Goal: Task Accomplishment & Management: Use online tool/utility

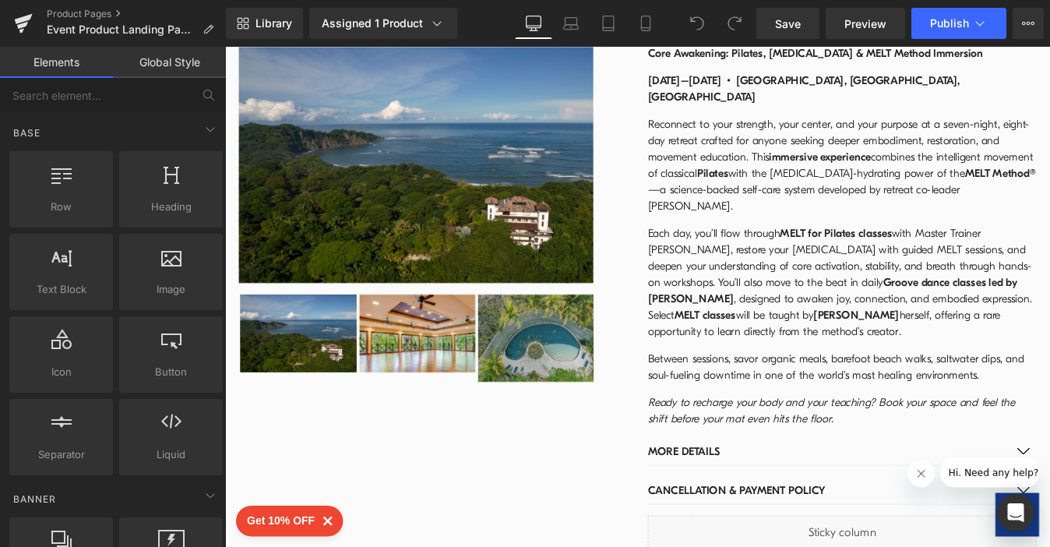
scroll to position [1795, 0]
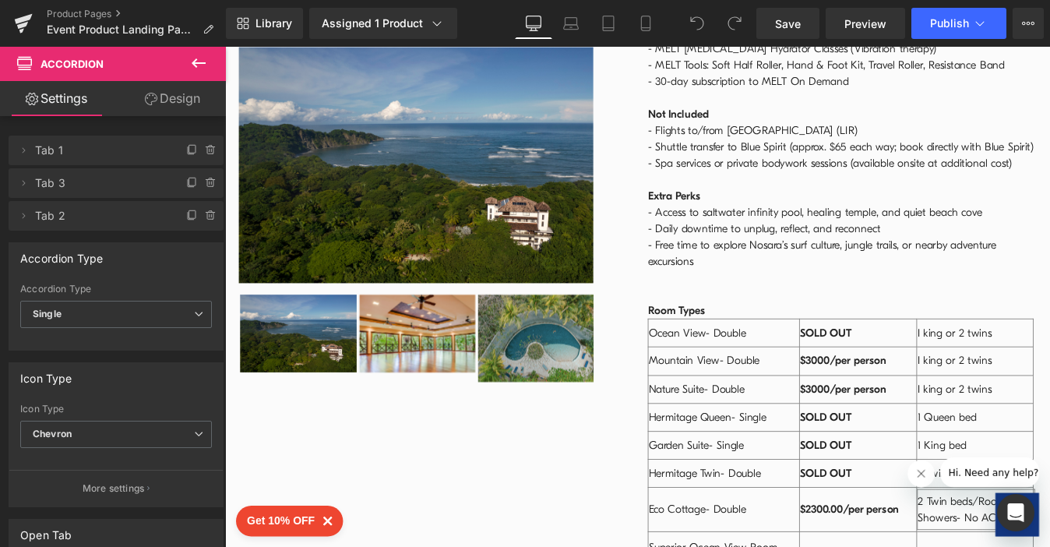
scroll to position [2363, 0]
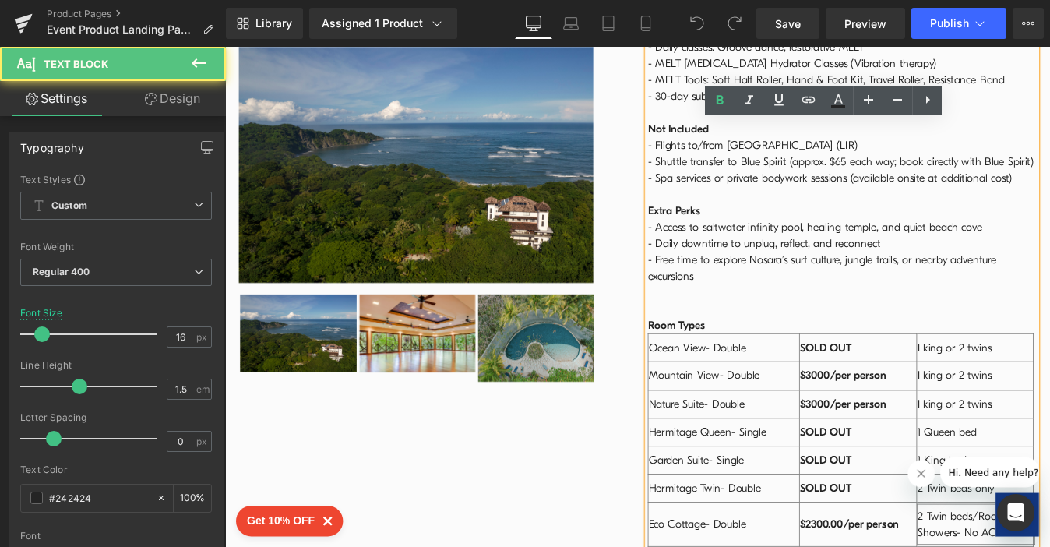
drag, startPoint x: 939, startPoint y: 430, endPoint x: 875, endPoint y: 432, distance: 63.9
click at [881, 534] on td "SOLD OUT" at bounding box center [948, 550] width 135 height 32
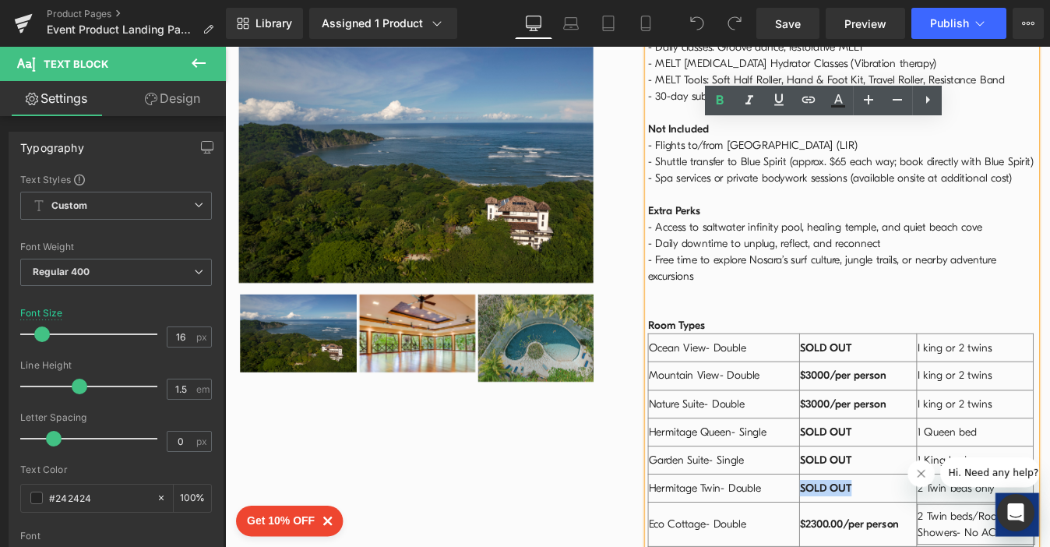
copy strong "SOLD OUT"
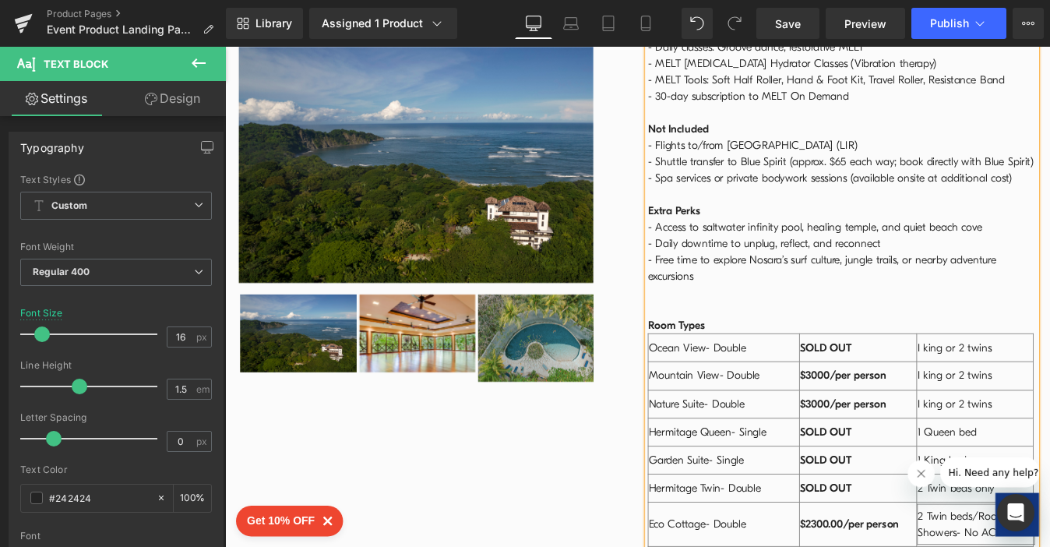
drag, startPoint x: 874, startPoint y: 526, endPoint x: 992, endPoint y: 526, distance: 117.6
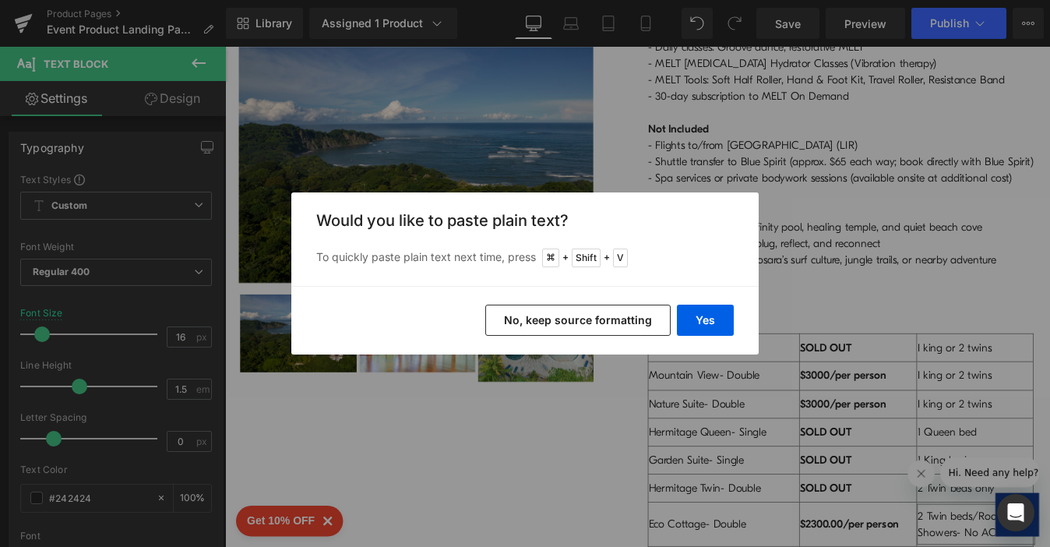
click at [632, 321] on button "No, keep source formatting" at bounding box center [577, 319] width 185 height 31
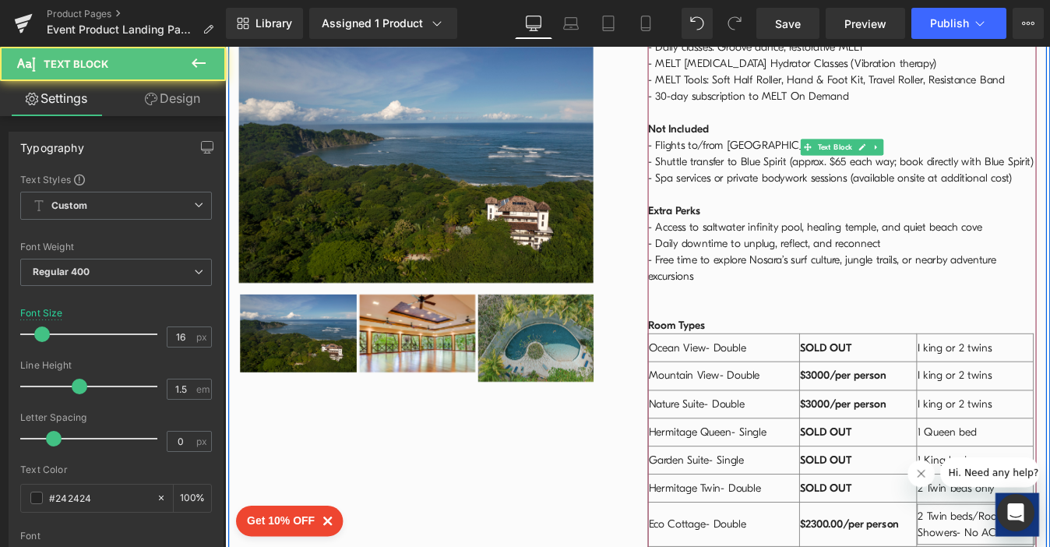
drag, startPoint x: 994, startPoint y: 476, endPoint x: 871, endPoint y: 469, distance: 123.2
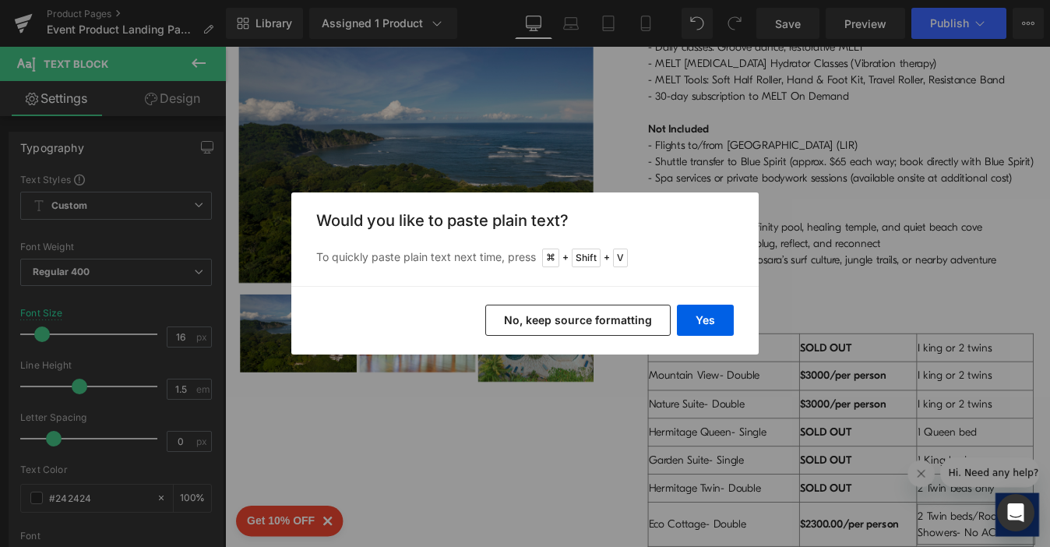
click at [590, 322] on button "No, keep source formatting" at bounding box center [577, 319] width 185 height 31
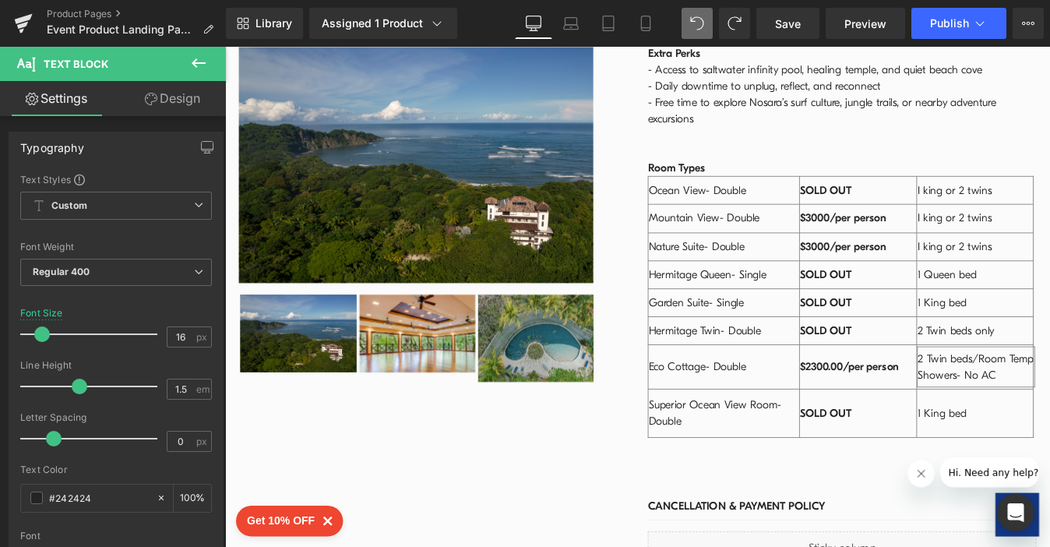
scroll to position [2537, 0]
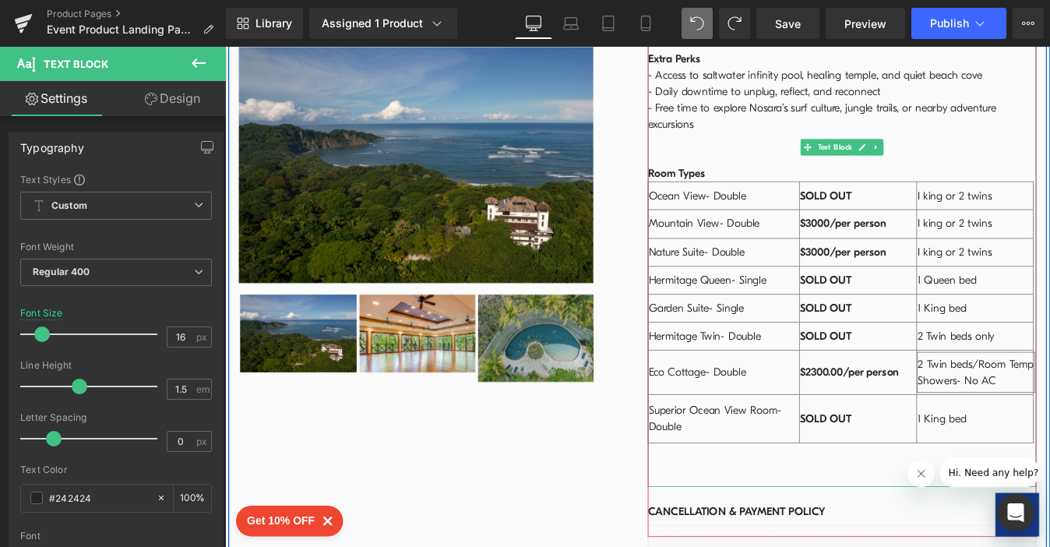
drag, startPoint x: 994, startPoint y: 301, endPoint x: 874, endPoint y: 301, distance: 119.1
click at [881, 393] on td "$2300.00/per person" at bounding box center [948, 418] width 135 height 50
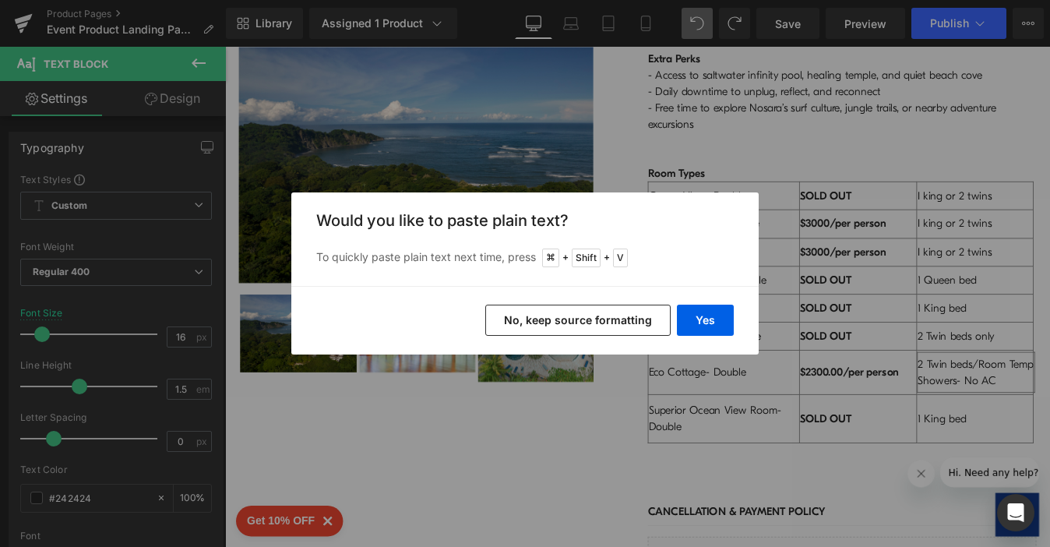
click at [561, 323] on button "No, keep source formatting" at bounding box center [577, 319] width 185 height 31
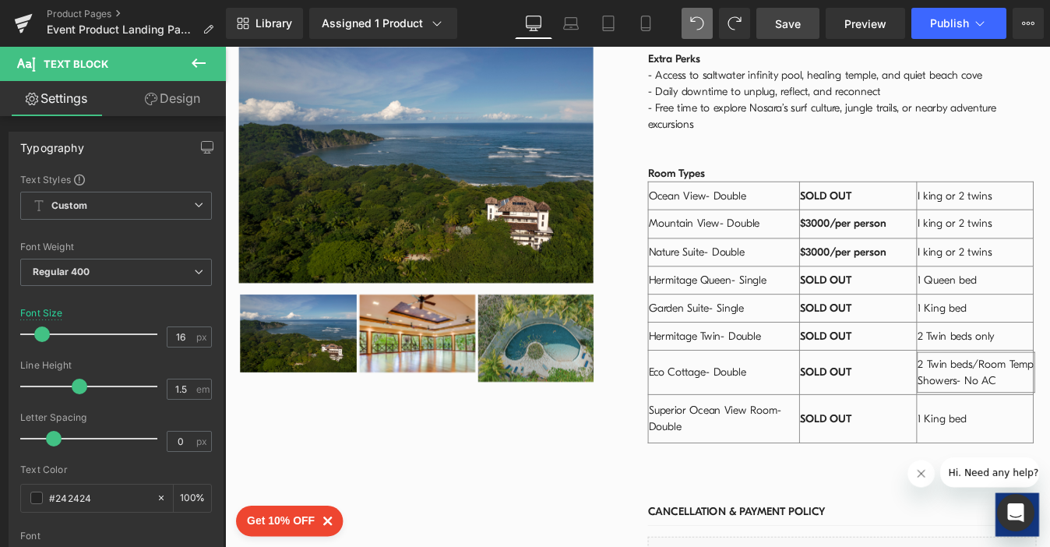
click at [785, 24] on span "Save" at bounding box center [788, 24] width 26 height 16
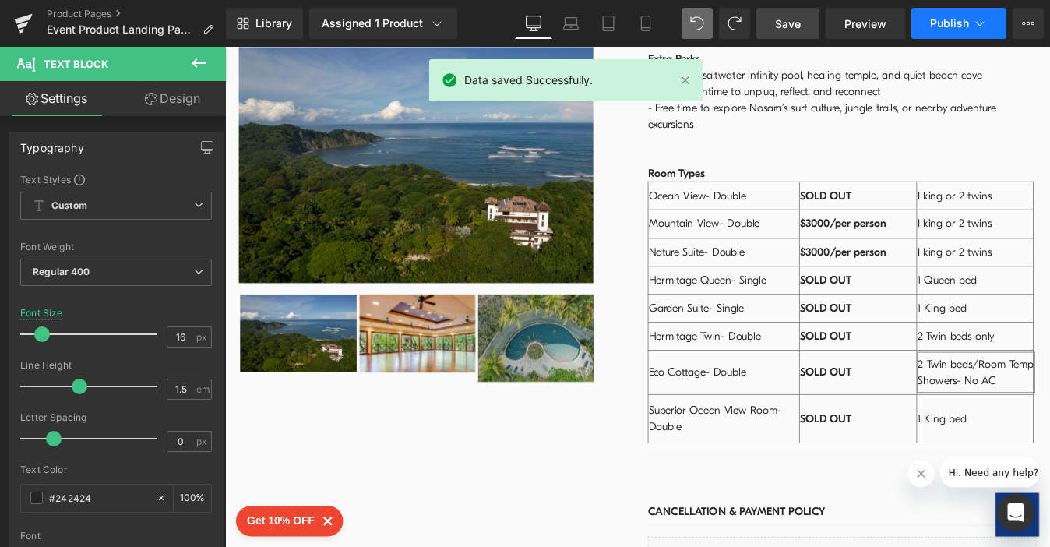
click at [943, 26] on span "Publish" at bounding box center [949, 23] width 39 height 12
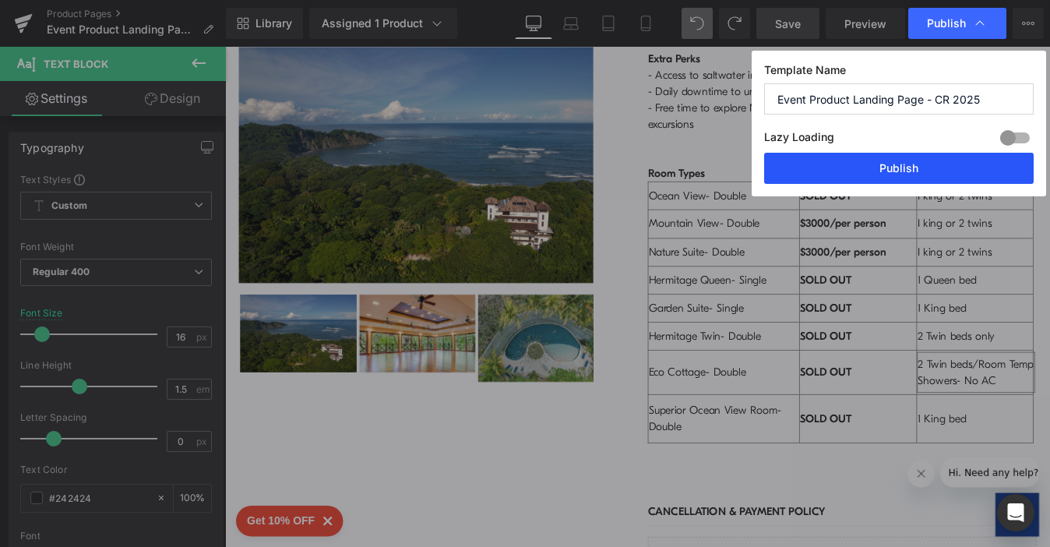
click at [899, 160] on button "Publish" at bounding box center [898, 168] width 269 height 31
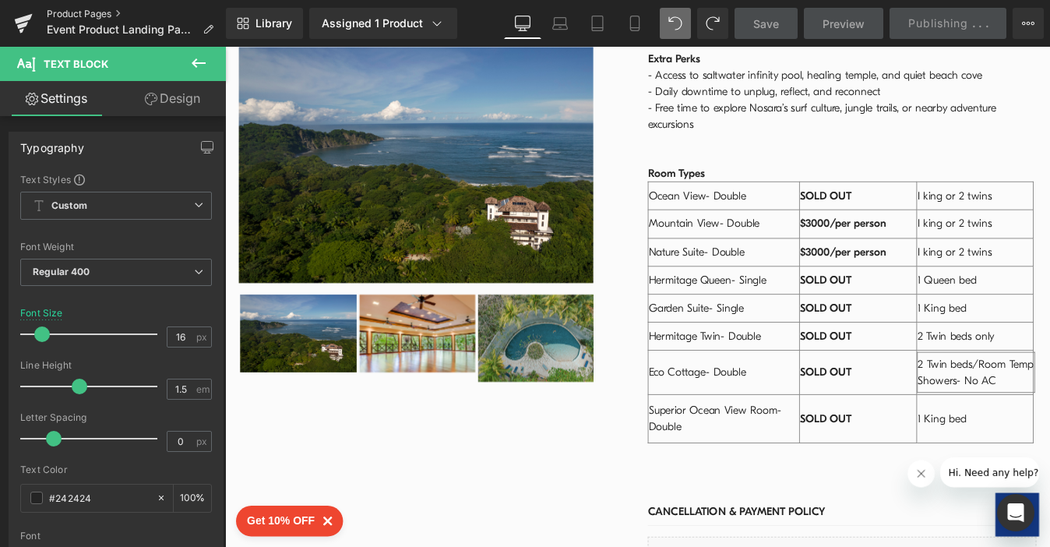
click at [104, 16] on link "Product Pages" at bounding box center [136, 14] width 179 height 12
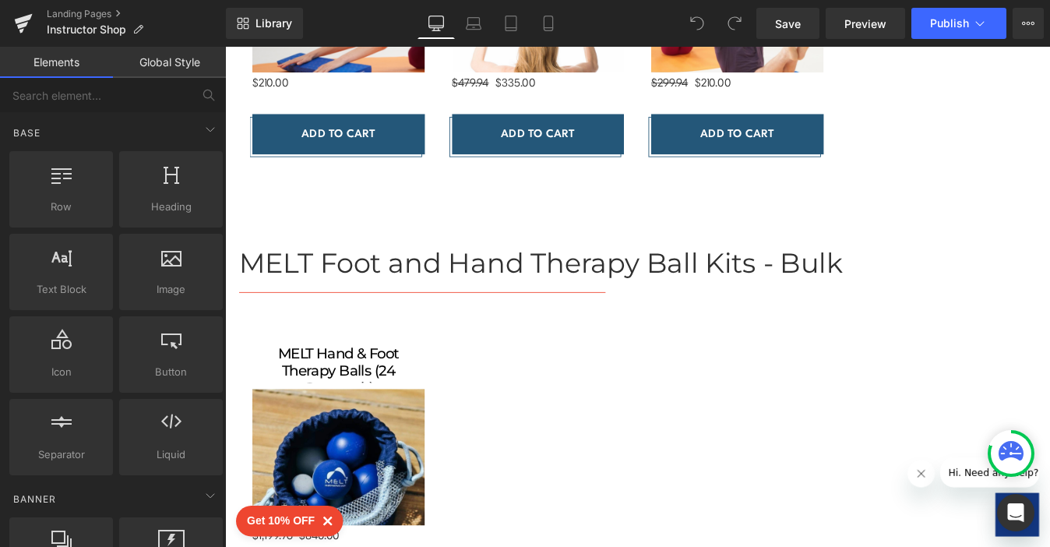
scroll to position [1194, 0]
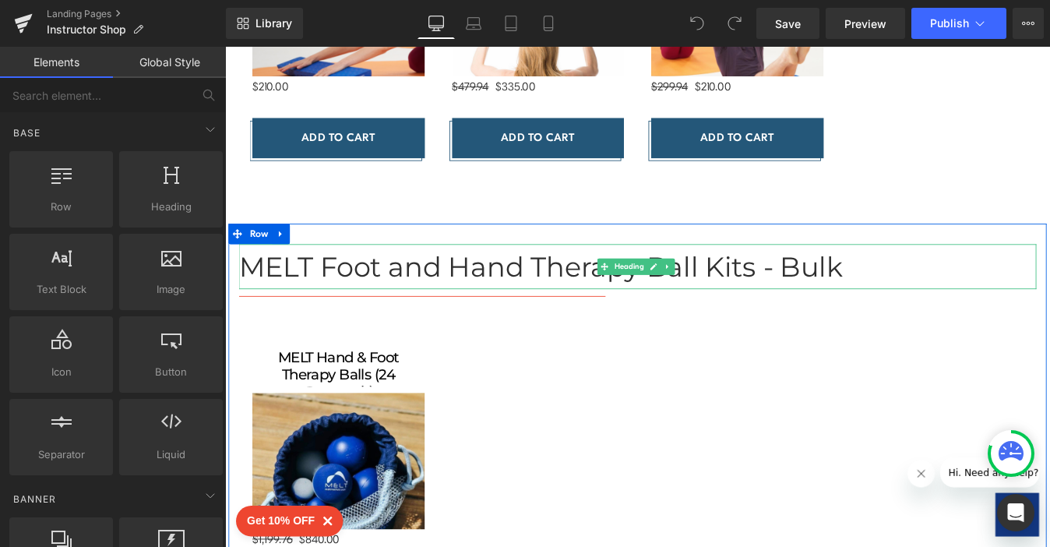
click at [953, 297] on h1 "MELT Foot and Hand Therapy Ball Kits - Bulk" at bounding box center [696, 298] width 911 height 51
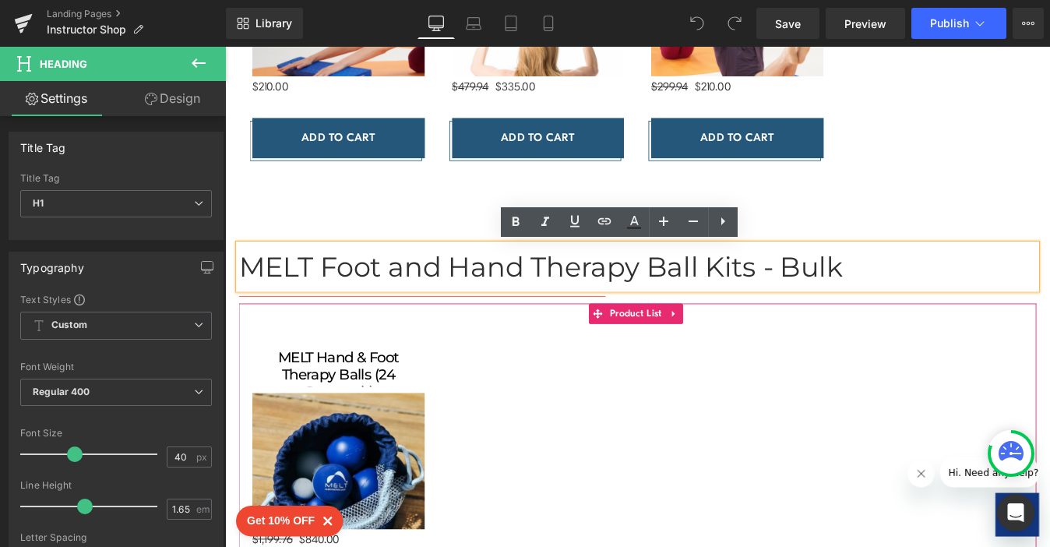
click at [529, 485] on div "MELT Hand & Foot Therapy Balls (24 Casepack) (P) Title Sale Off" at bounding box center [696, 537] width 911 height 394
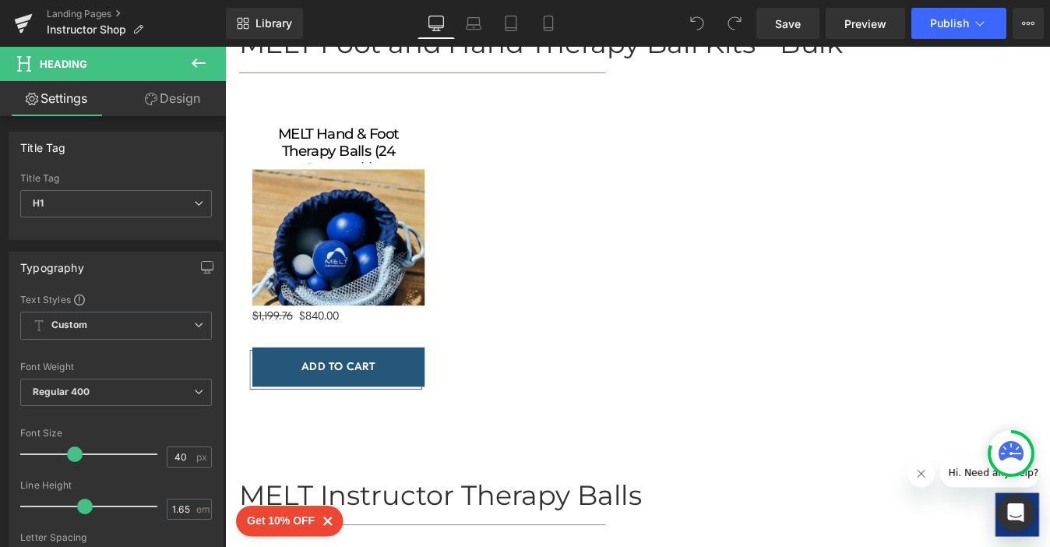
scroll to position [1419, 0]
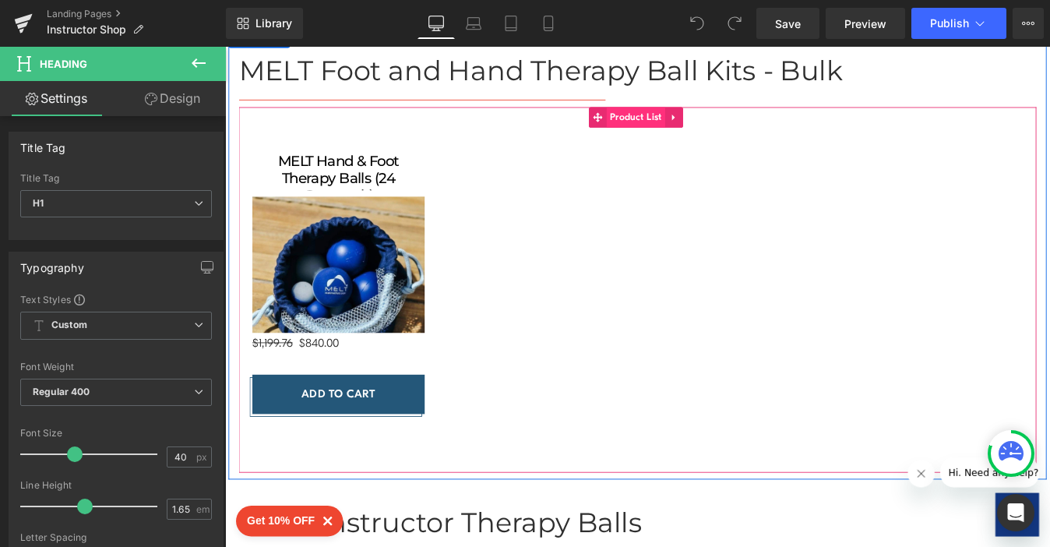
click at [679, 128] on span "Product List" at bounding box center [694, 127] width 68 height 23
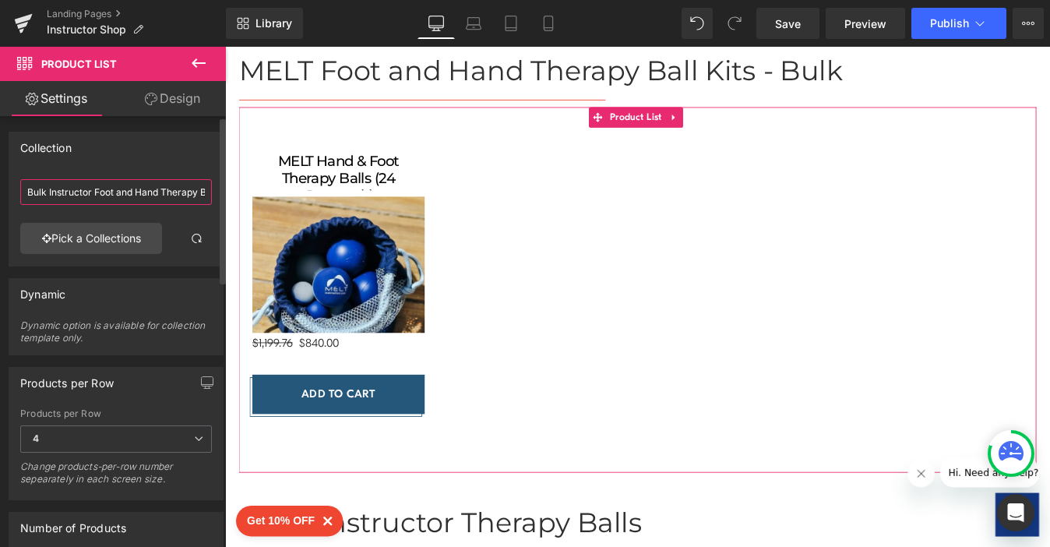
click at [72, 192] on input "Bulk Instructor Foot and Hand Therapy Balls" at bounding box center [116, 192] width 192 height 26
click at [129, 197] on input "Bulk Instructor Foot and Hand Therapy Balls" at bounding box center [116, 192] width 192 height 26
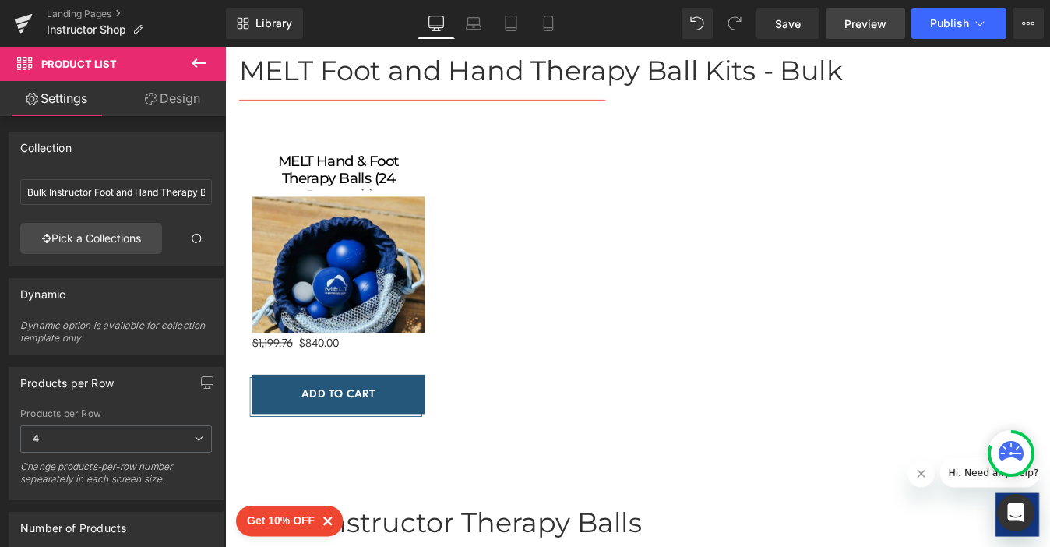
click at [849, 27] on span "Preview" at bounding box center [865, 24] width 42 height 16
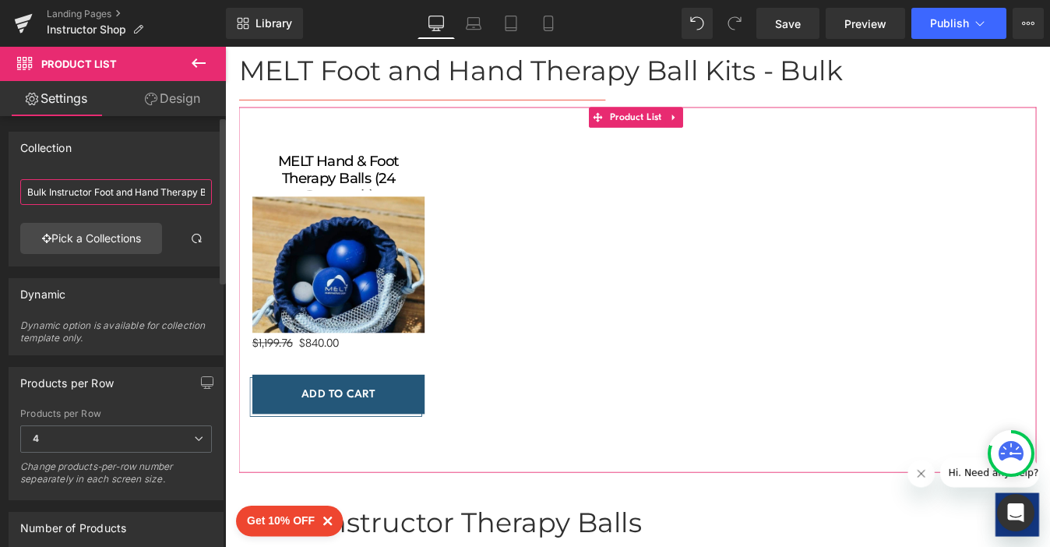
click at [128, 199] on input "Bulk Instructor Foot and Hand Therapy Balls" at bounding box center [116, 192] width 192 height 26
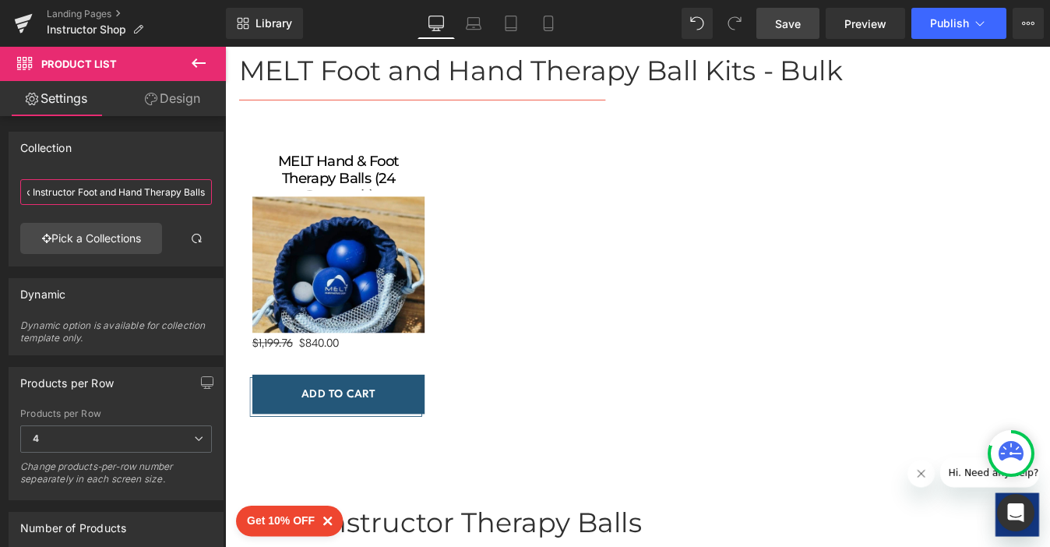
drag, startPoint x: 128, startPoint y: 199, endPoint x: 791, endPoint y: 23, distance: 686.2
click at [791, 23] on div "Product List You are previewing how the will restyle your page. You can not edi…" at bounding box center [525, 286] width 1050 height 573
click at [783, 26] on span "Save" at bounding box center [788, 24] width 26 height 16
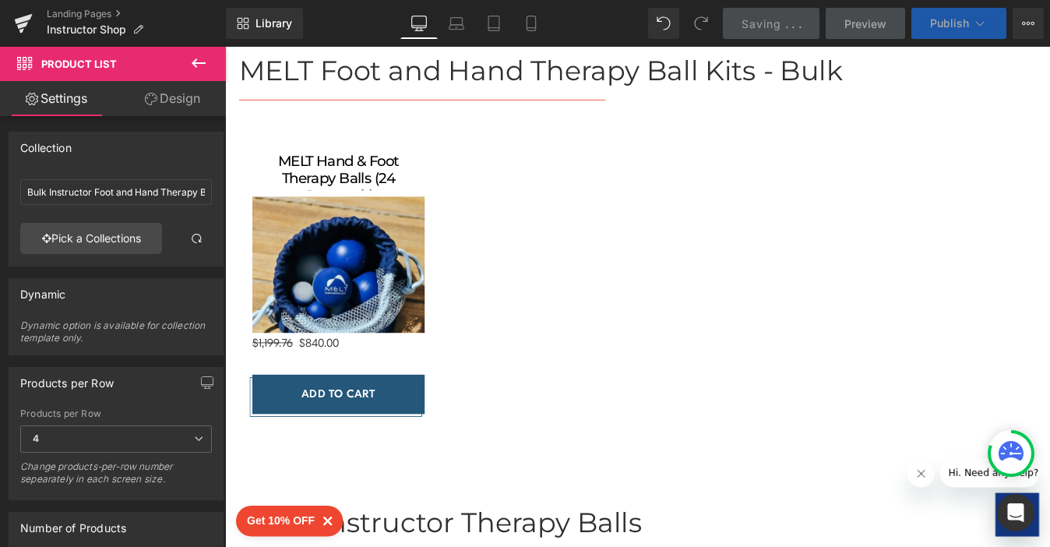
click at [935, 27] on span "Publish" at bounding box center [949, 23] width 39 height 12
click at [937, 20] on span "Publish" at bounding box center [949, 23] width 39 height 12
click at [944, 23] on span "Publish" at bounding box center [949, 23] width 39 height 12
click at [937, 23] on span "Publish" at bounding box center [949, 23] width 39 height 12
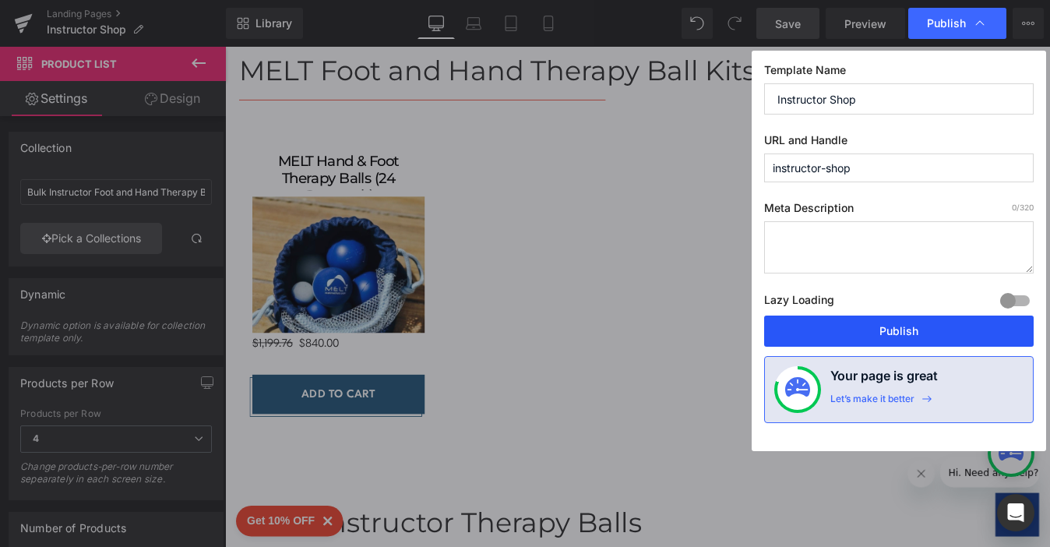
click at [858, 329] on button "Publish" at bounding box center [898, 330] width 269 height 31
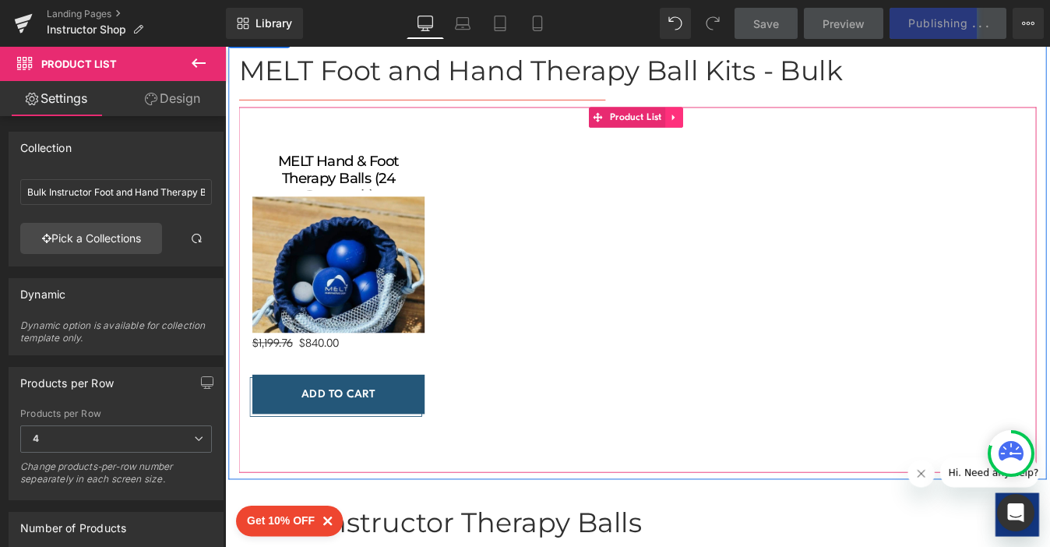
click at [734, 129] on icon at bounding box center [738, 127] width 11 height 12
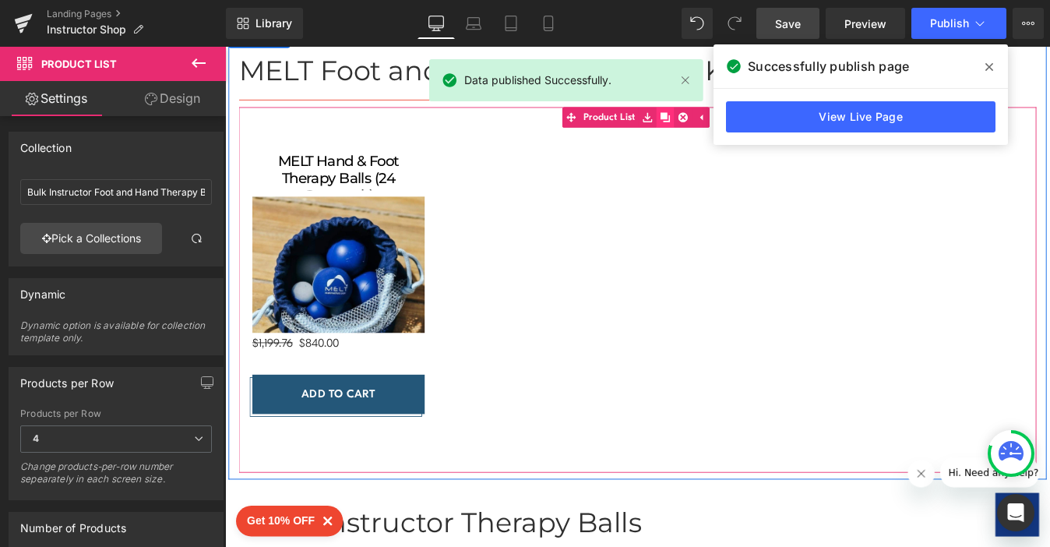
click at [727, 126] on icon at bounding box center [728, 127] width 11 height 11
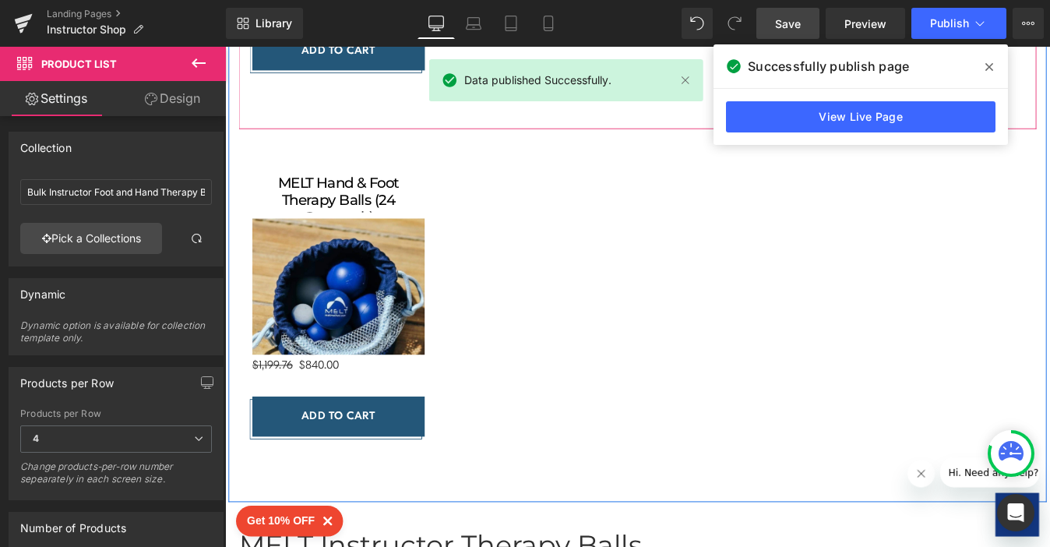
scroll to position [1842, 0]
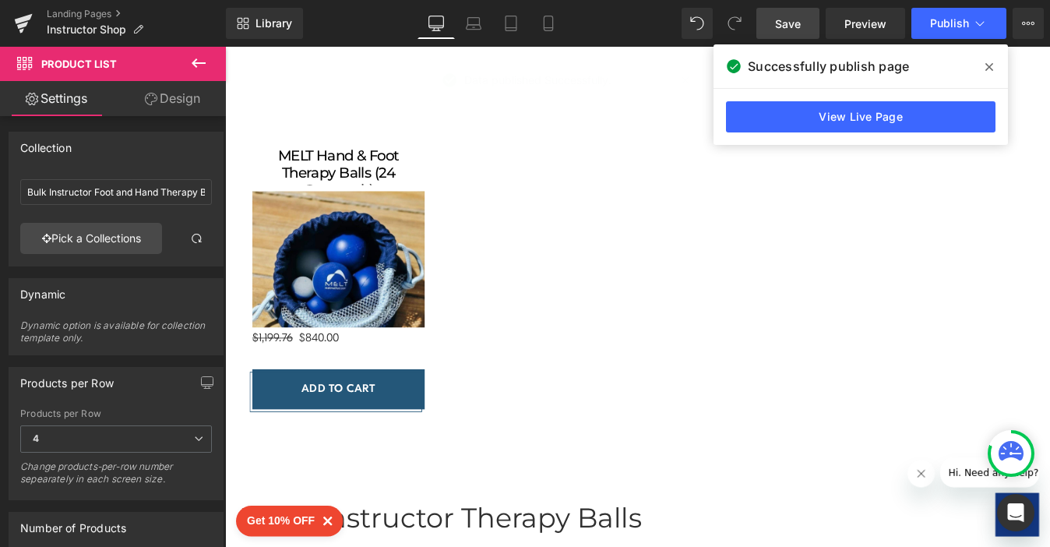
click at [698, 40] on div "Library Desktop Desktop Laptop Tablet Mobile Save Preview Publish Scheduled Vie…" at bounding box center [638, 23] width 824 height 47
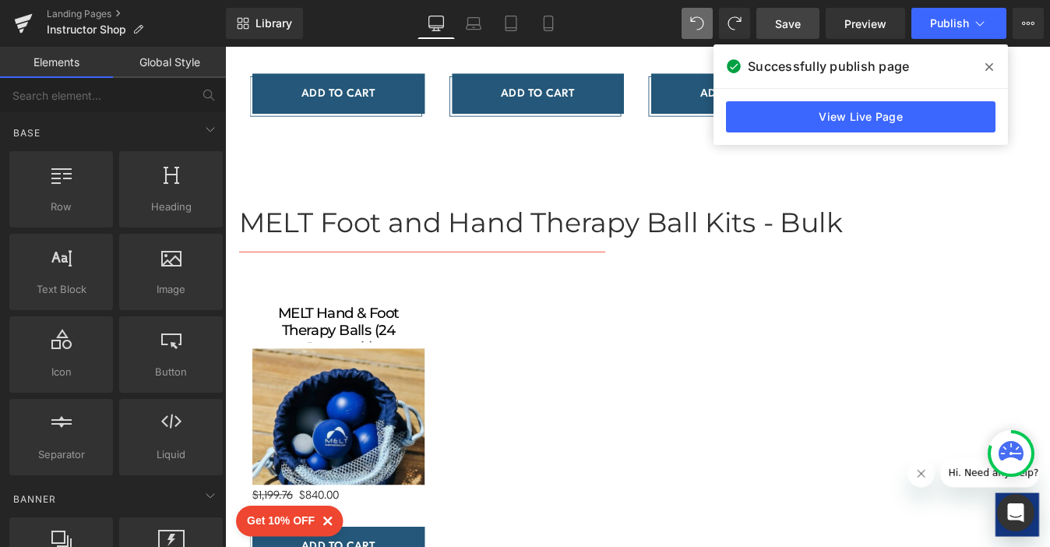
scroll to position [1206, 0]
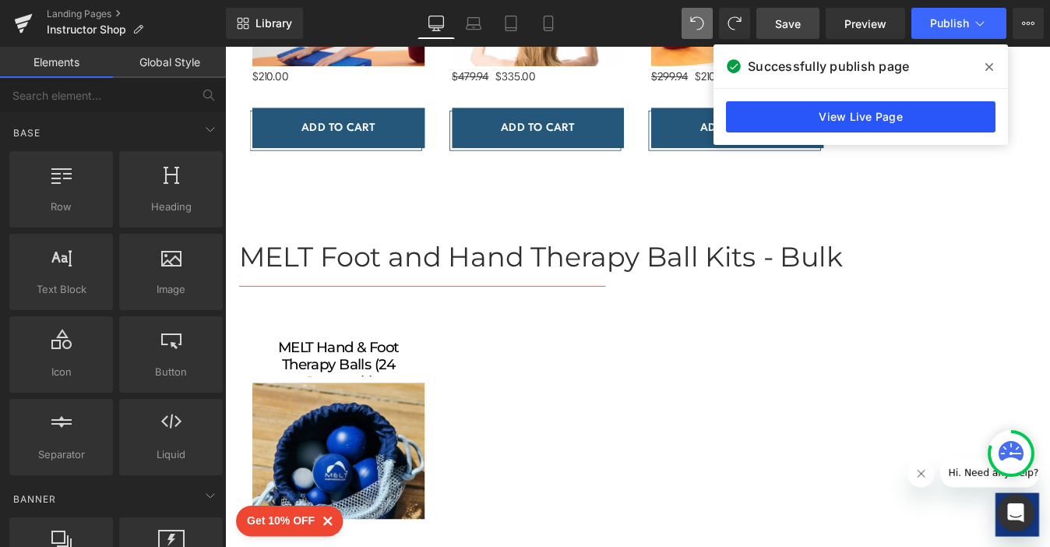
click at [854, 121] on link "View Live Page" at bounding box center [860, 116] width 269 height 31
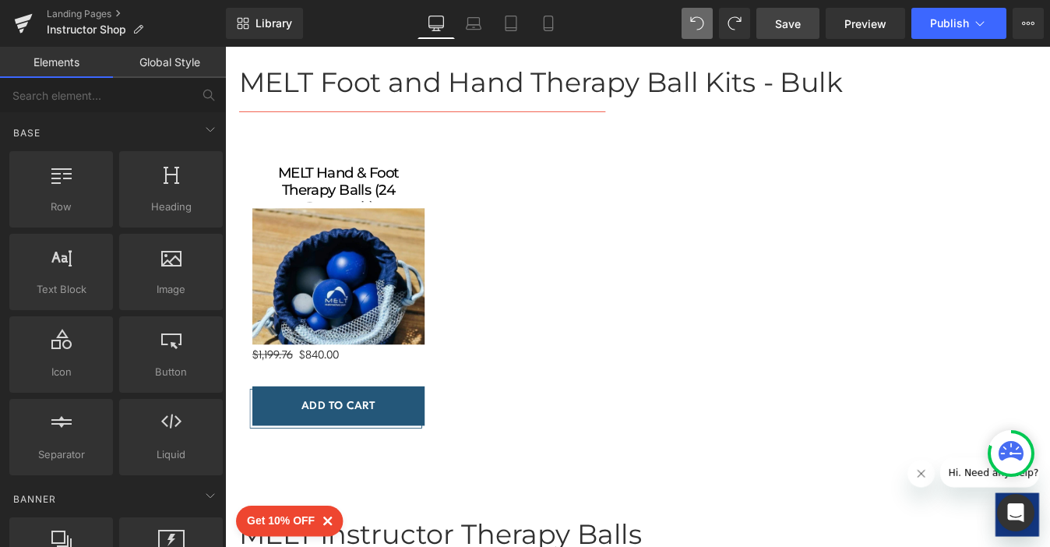
scroll to position [1419, 0]
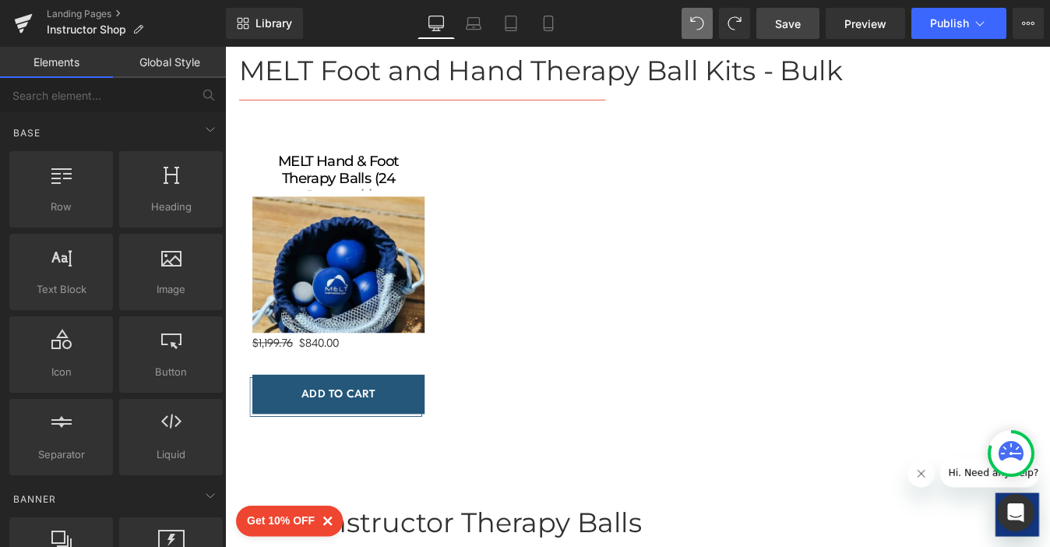
click at [502, 394] on div "MELT Hand & Foot Therapy Balls (24 Casepack) (P) Title Sale Off" at bounding box center [696, 313] width 911 height 394
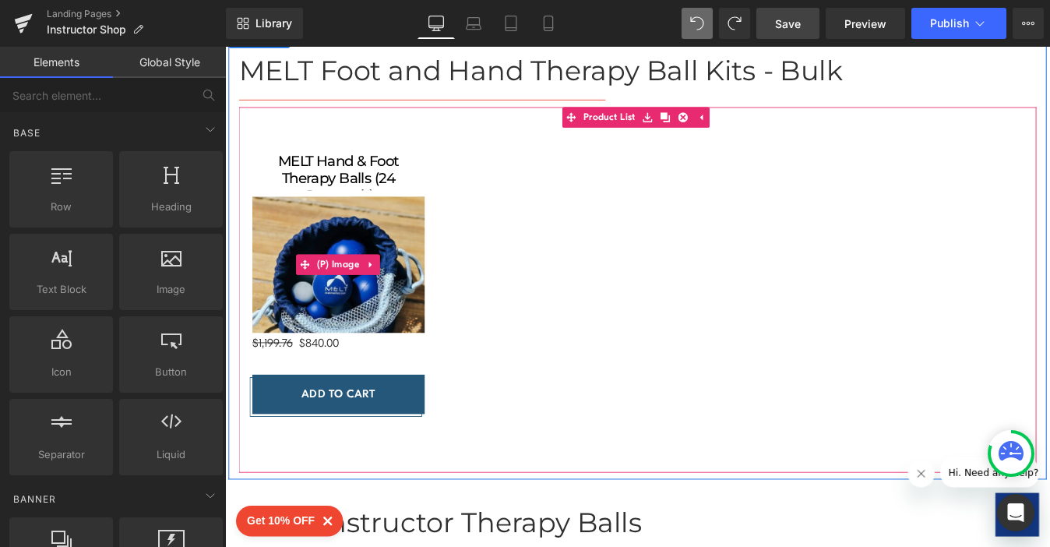
click at [430, 336] on img at bounding box center [354, 316] width 197 height 197
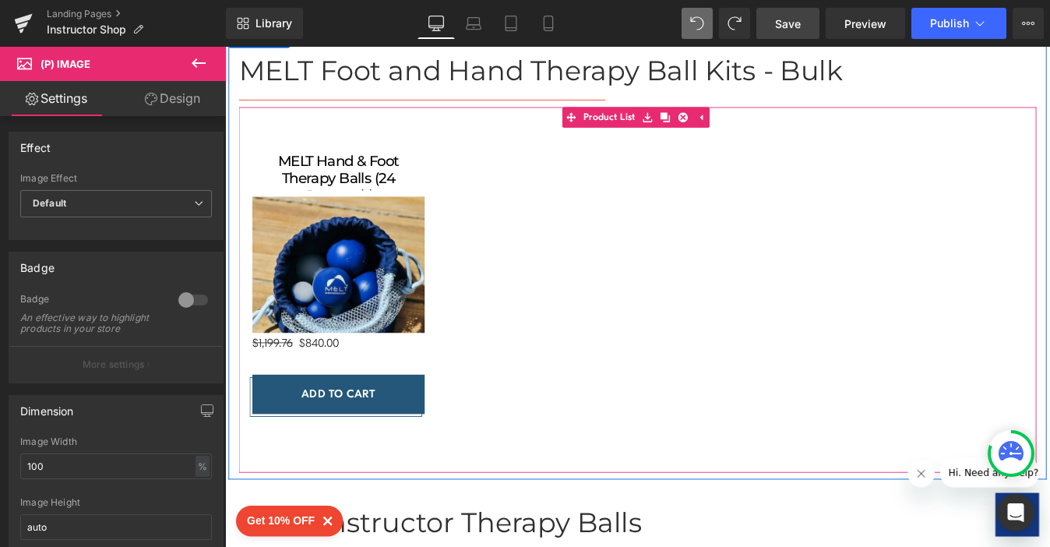
click at [482, 350] on div "MELT Hand & Foot Therapy Balls (24 Casepack) (P) Title Sale Off" at bounding box center [696, 313] width 911 height 394
click at [487, 331] on div "MELT Hand & Foot Therapy Balls (24 Casepack) (P) Title Sale Off" at bounding box center [696, 313] width 911 height 394
click at [329, 254] on img at bounding box center [354, 316] width 197 height 197
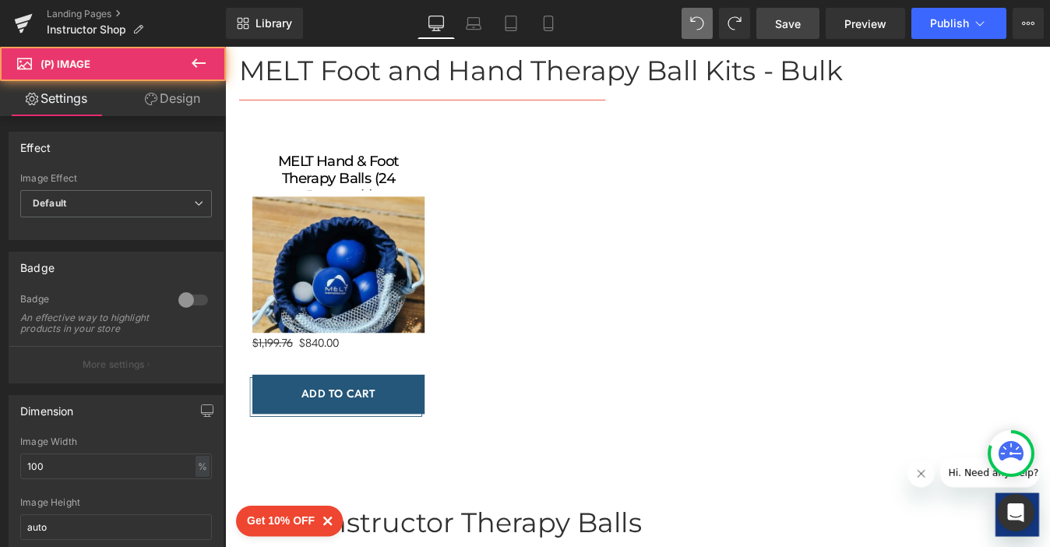
click at [157, 110] on link "Design" at bounding box center [172, 98] width 113 height 35
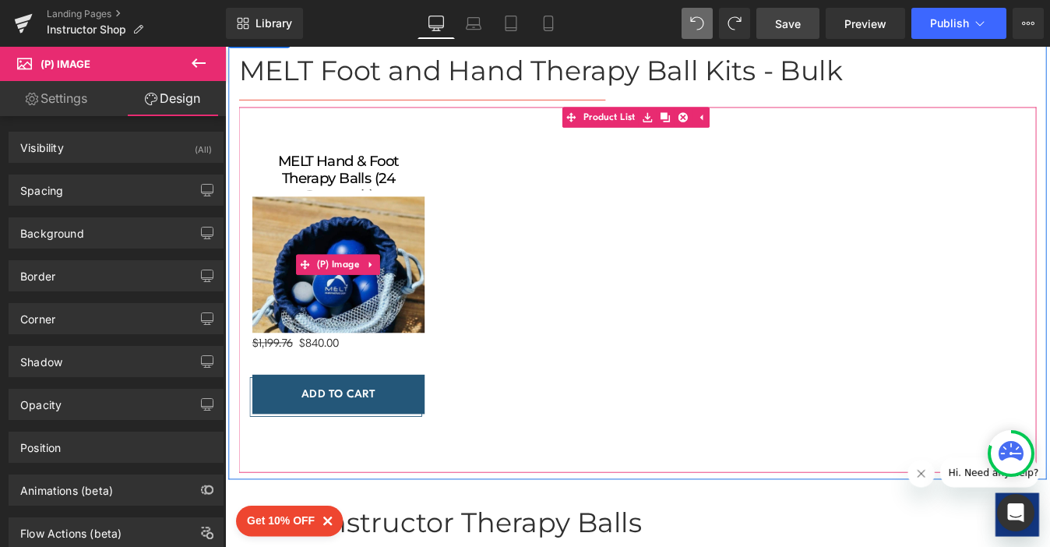
click at [350, 278] on img at bounding box center [354, 316] width 197 height 197
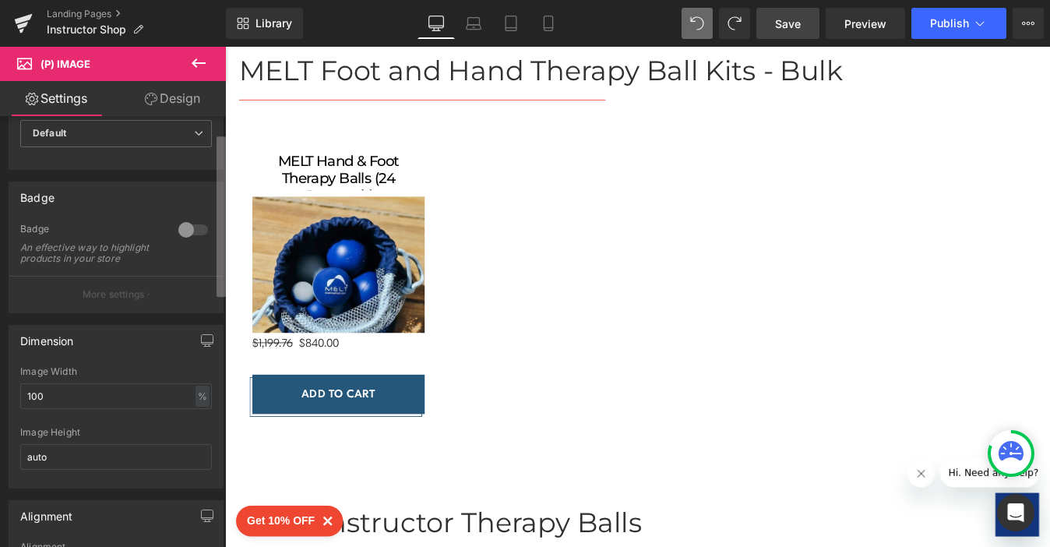
scroll to position [0, 0]
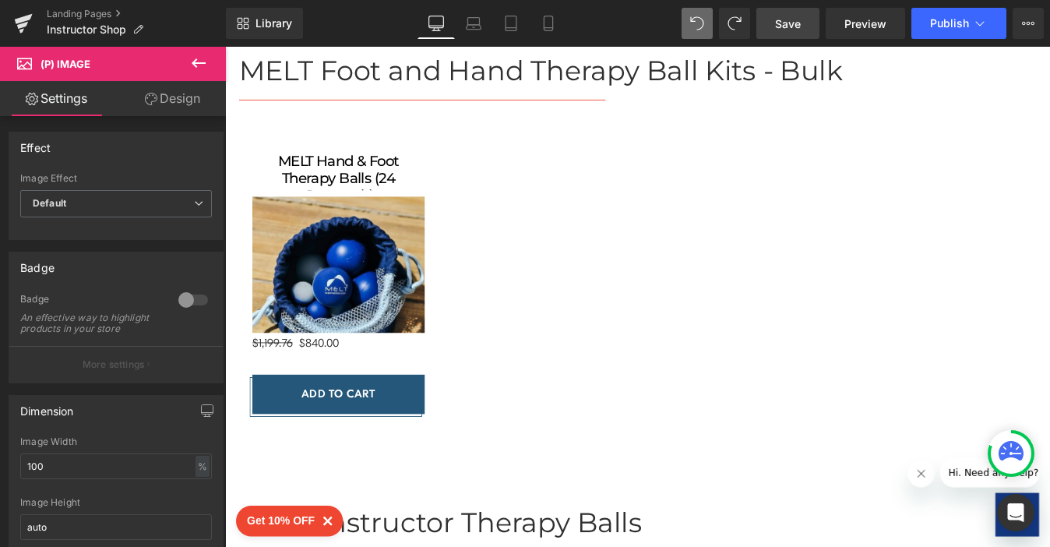
click at [164, 107] on link "Design" at bounding box center [172, 98] width 113 height 35
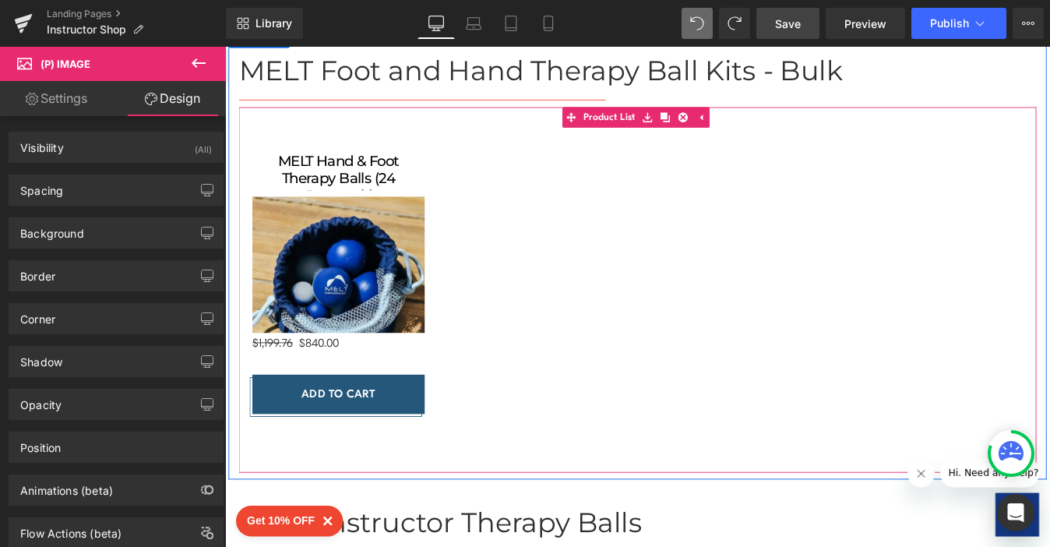
click at [582, 259] on div "MELT Hand & Foot Therapy Balls (24 Casepack) (P) Title Sale Off" at bounding box center [696, 313] width 911 height 394
click at [590, 340] on div "MELT Hand & Foot Therapy Balls (24 Casepack) (P) Title Sale Off" at bounding box center [696, 313] width 911 height 394
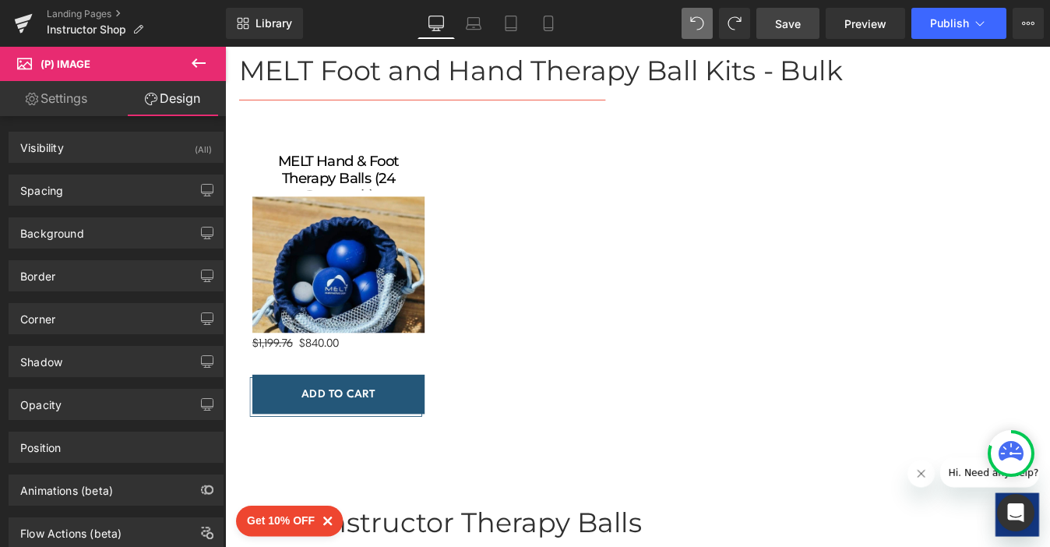
click at [178, 97] on link "Design" at bounding box center [172, 98] width 113 height 35
click at [58, 100] on link "Settings" at bounding box center [56, 98] width 113 height 35
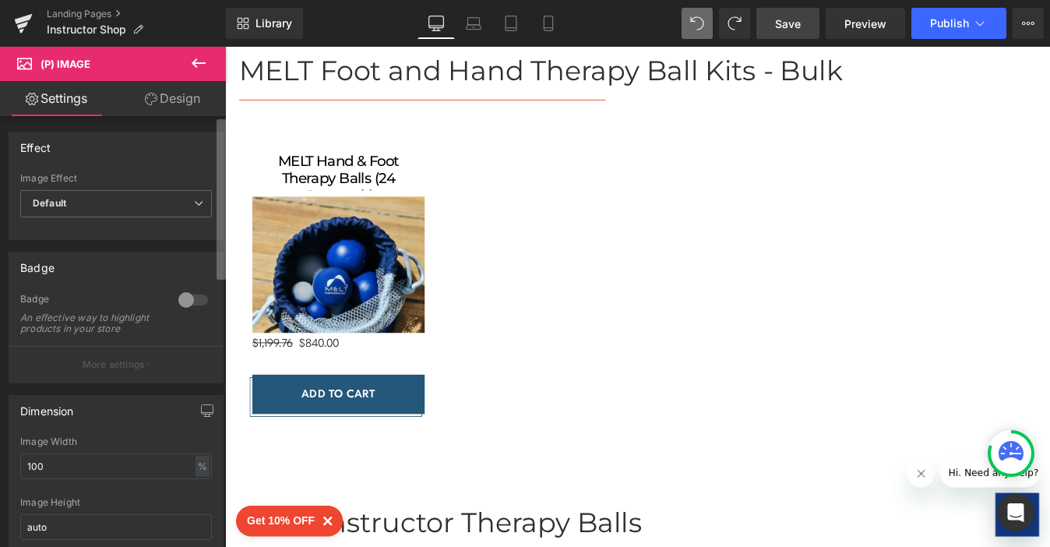
click at [223, 112] on div "Settings Design Effect Default Zoom Hover Image Effect Default Default Zoom Hov…" at bounding box center [113, 335] width 226 height 508
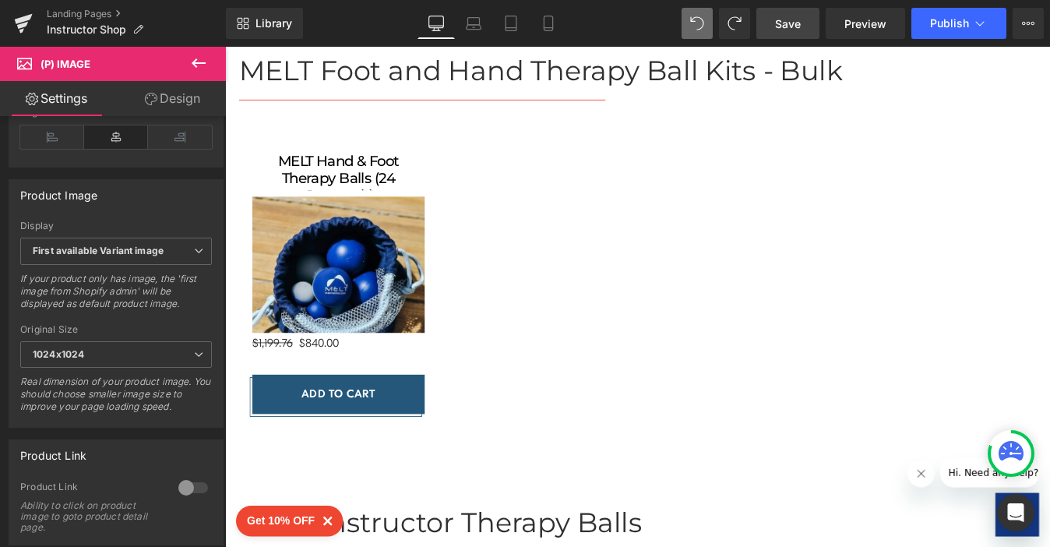
scroll to position [515, 0]
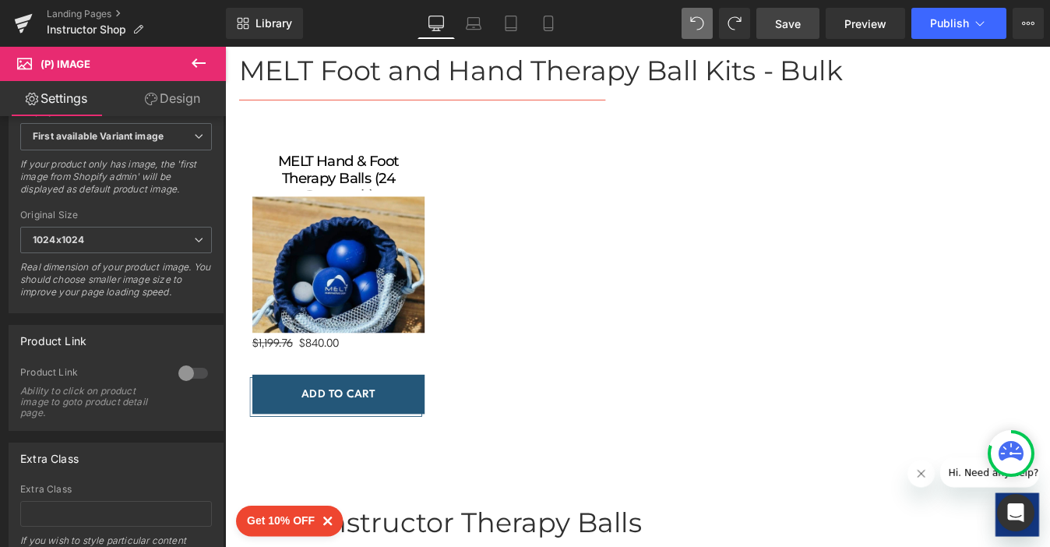
click at [226, 463] on div at bounding box center [696, 333] width 942 height 572
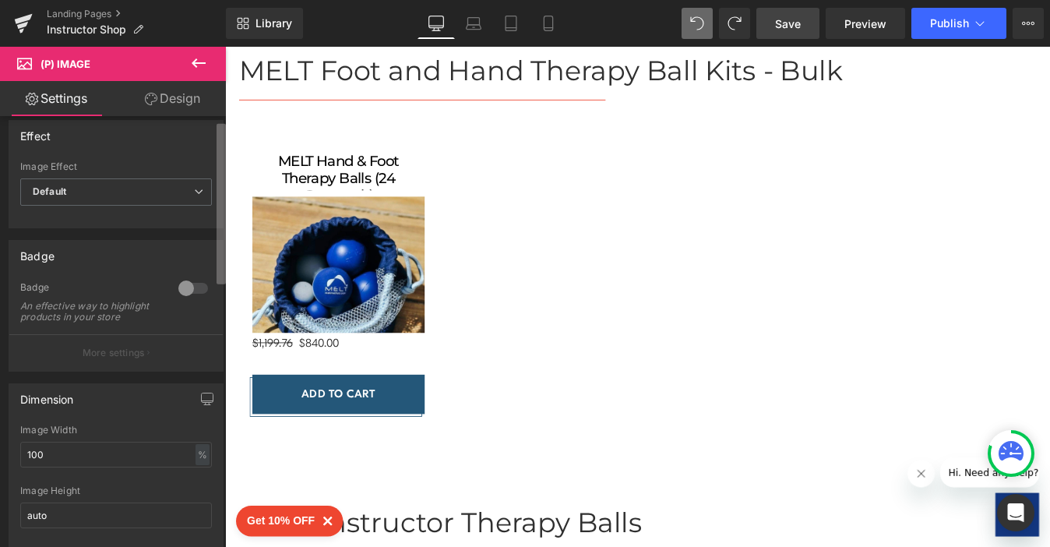
scroll to position [0, 0]
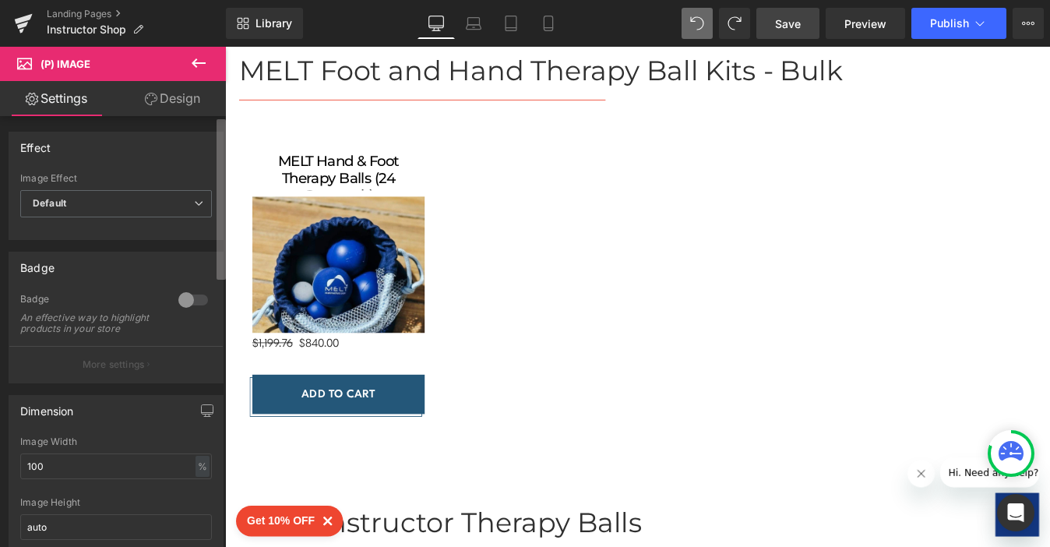
click at [220, 98] on div "Settings Design Effect Default Zoom Hover Image Effect Default Default Zoom Hov…" at bounding box center [113, 335] width 226 height 508
drag, startPoint x: 218, startPoint y: 126, endPoint x: 209, endPoint y: 209, distance: 83.8
click at [209, 209] on div "Effect Default Zoom Hover Image Effect Default Default Zoom Hover last Image Ho…" at bounding box center [116, 180] width 233 height 120
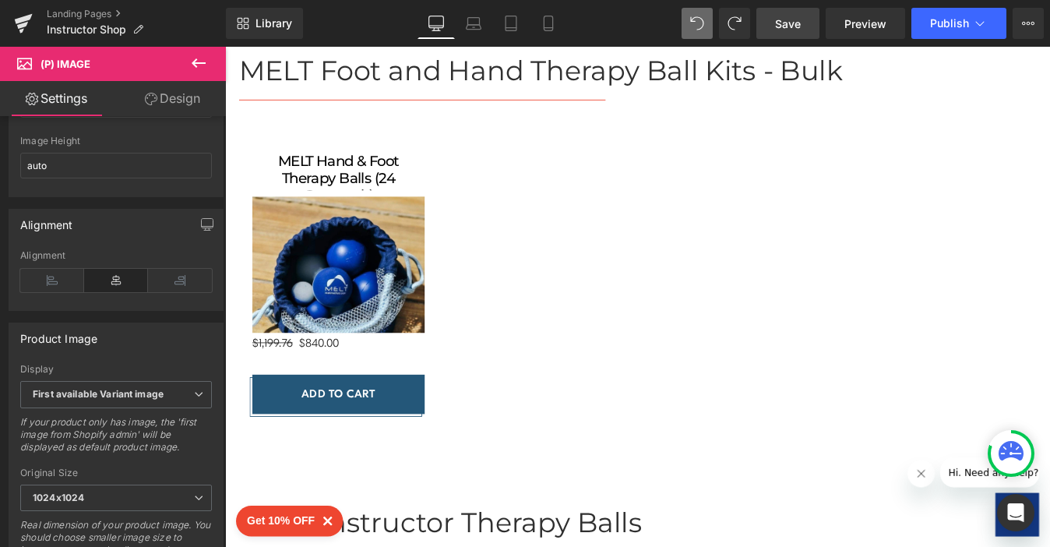
scroll to position [546, 0]
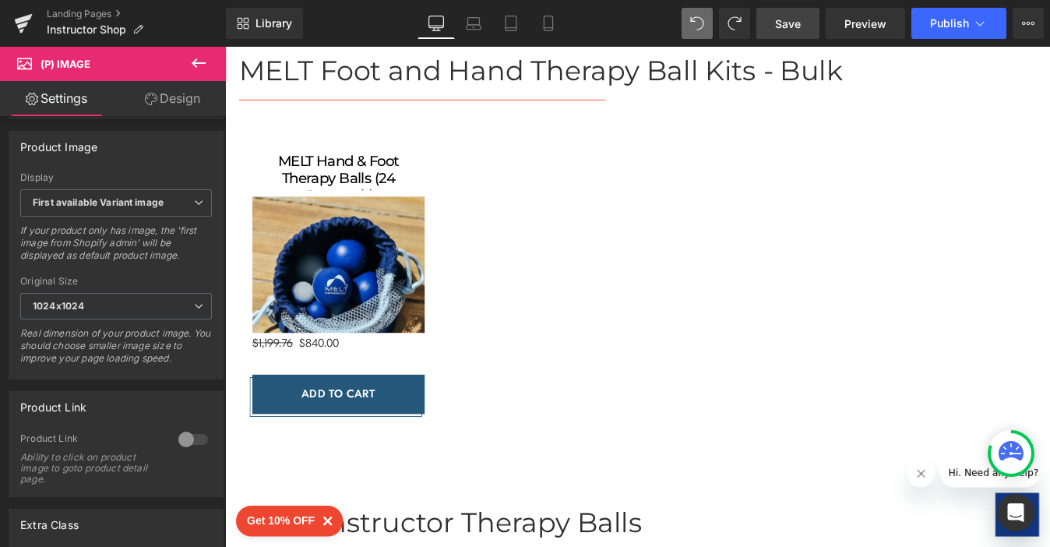
click at [221, 357] on b at bounding box center [223, 409] width 6 height 160
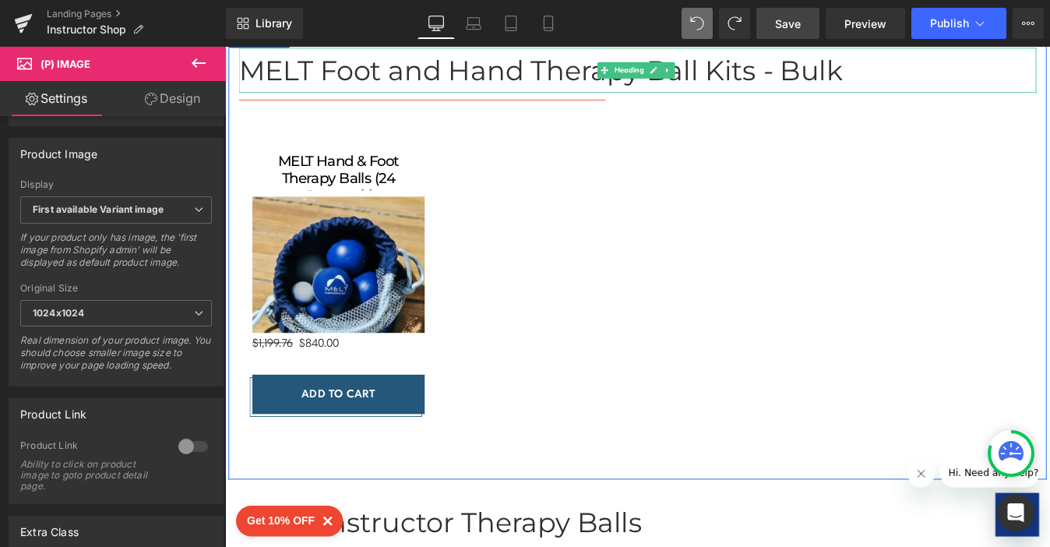
click at [391, 83] on h1 "MELT Foot and Hand Therapy Ball Kits - Bulk" at bounding box center [696, 73] width 911 height 51
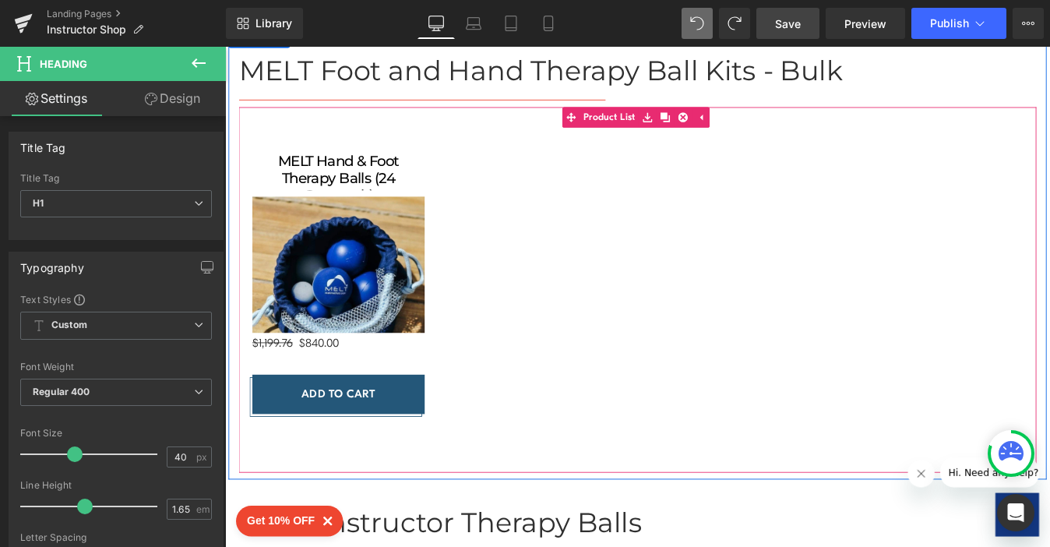
click at [292, 130] on div "MELT Hand & Foot Therapy Balls (24 Casepack) (P) Title Sale Off" at bounding box center [696, 313] width 911 height 394
click at [644, 128] on link "Product List" at bounding box center [654, 127] width 88 height 23
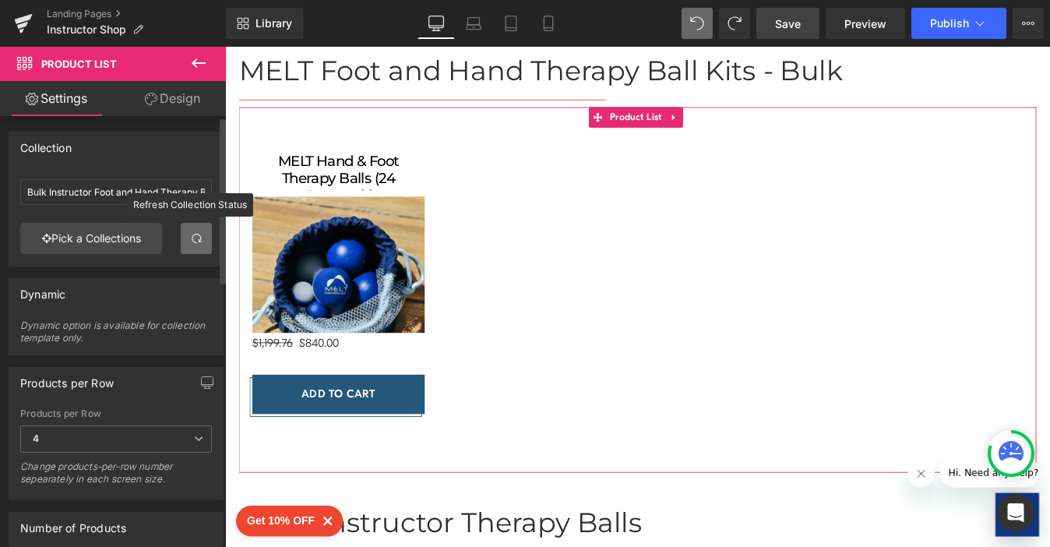
click at [190, 235] on span at bounding box center [196, 238] width 12 height 12
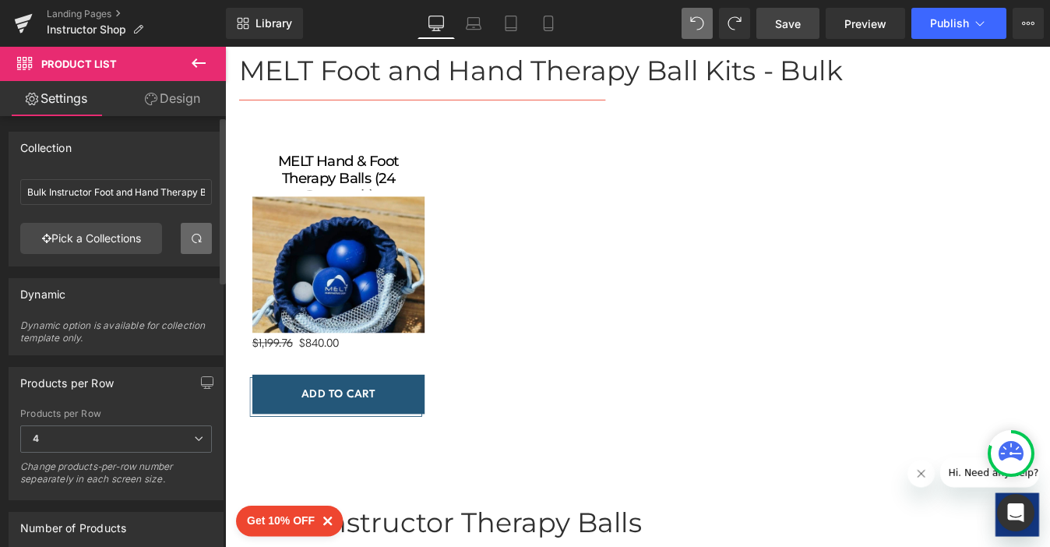
click at [781, 24] on span "Save" at bounding box center [788, 24] width 26 height 16
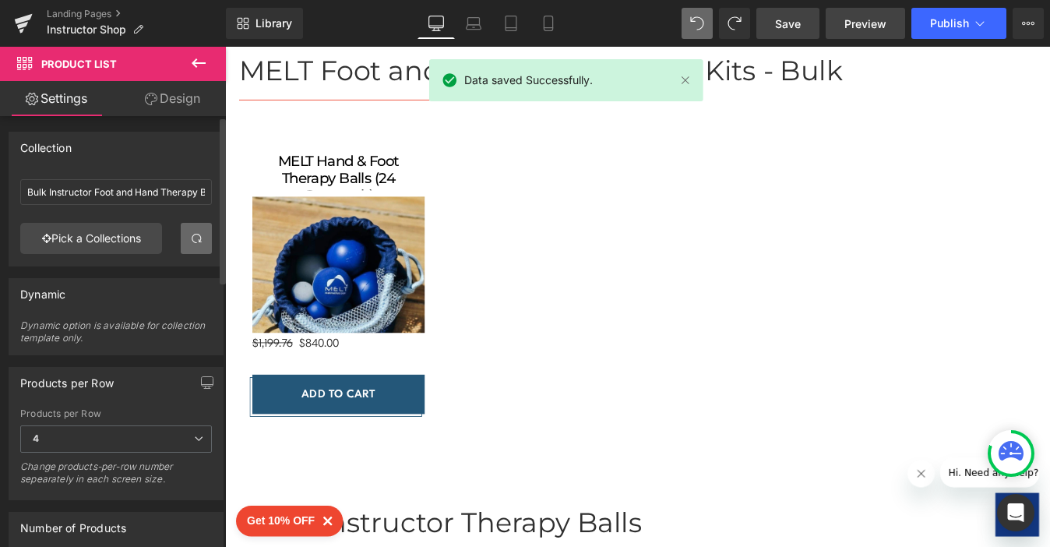
click at [850, 29] on span "Preview" at bounding box center [865, 24] width 42 height 16
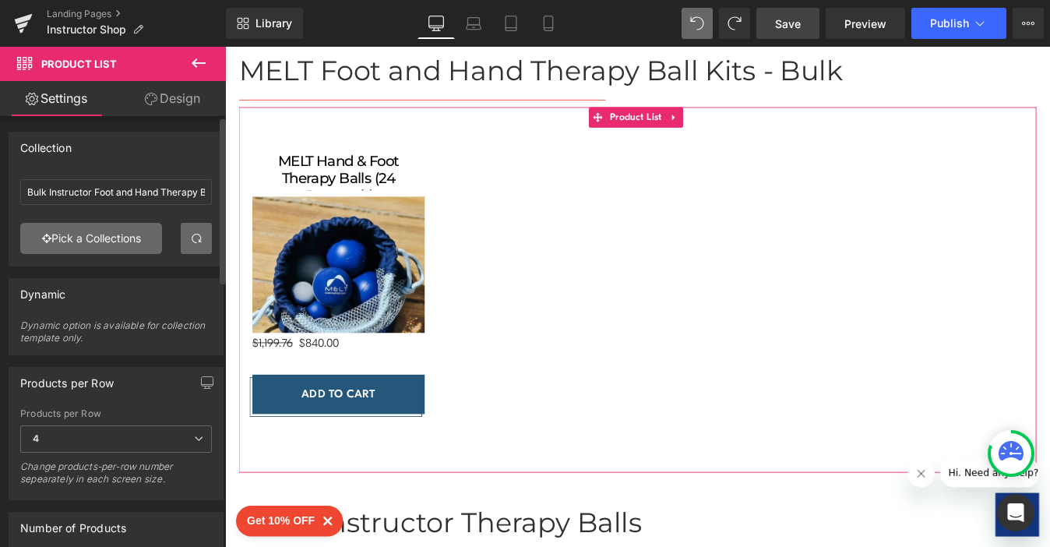
click at [109, 236] on link "Pick a Collections" at bounding box center [91, 238] width 142 height 31
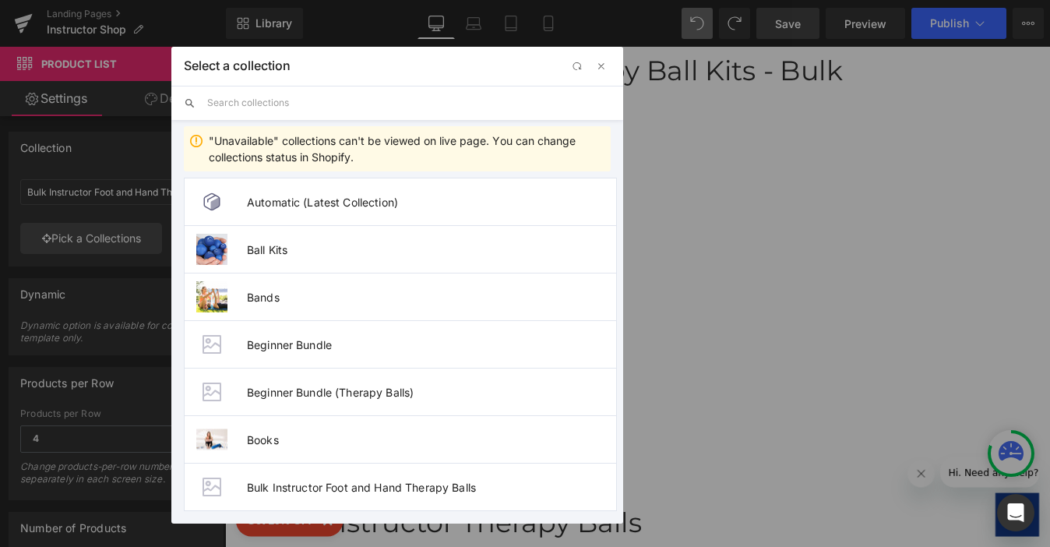
click at [279, 107] on input "text" at bounding box center [408, 103] width 403 height 34
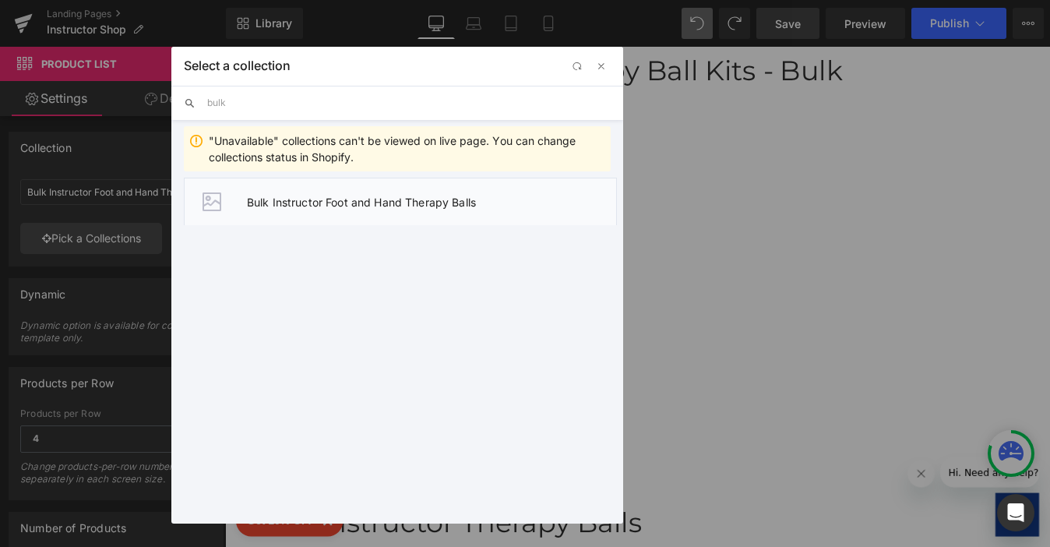
type input "bulk"
click at [297, 199] on span "Bulk Instructor Foot and Hand Therapy Balls" at bounding box center [431, 201] width 369 height 13
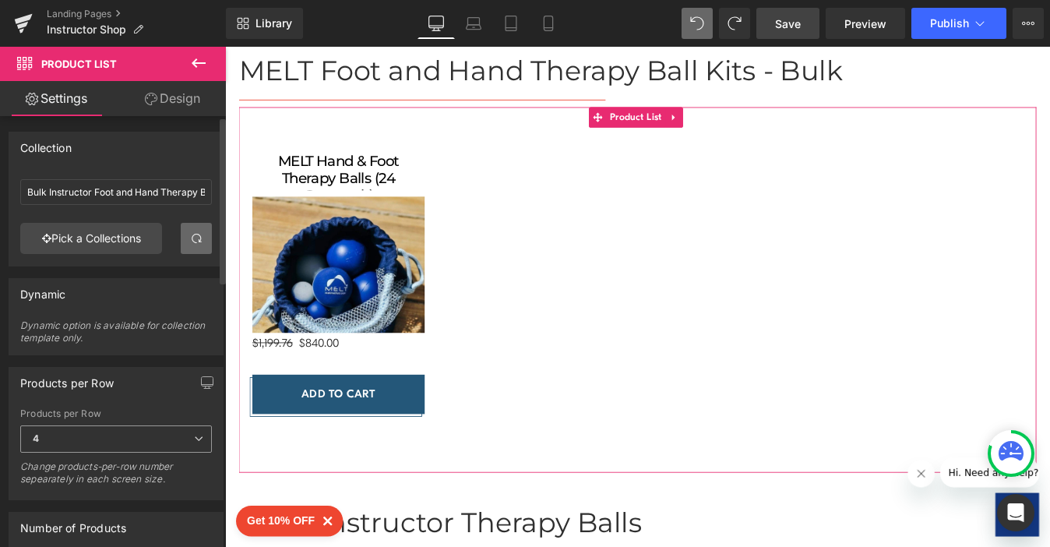
click at [194, 434] on icon at bounding box center [198, 438] width 9 height 9
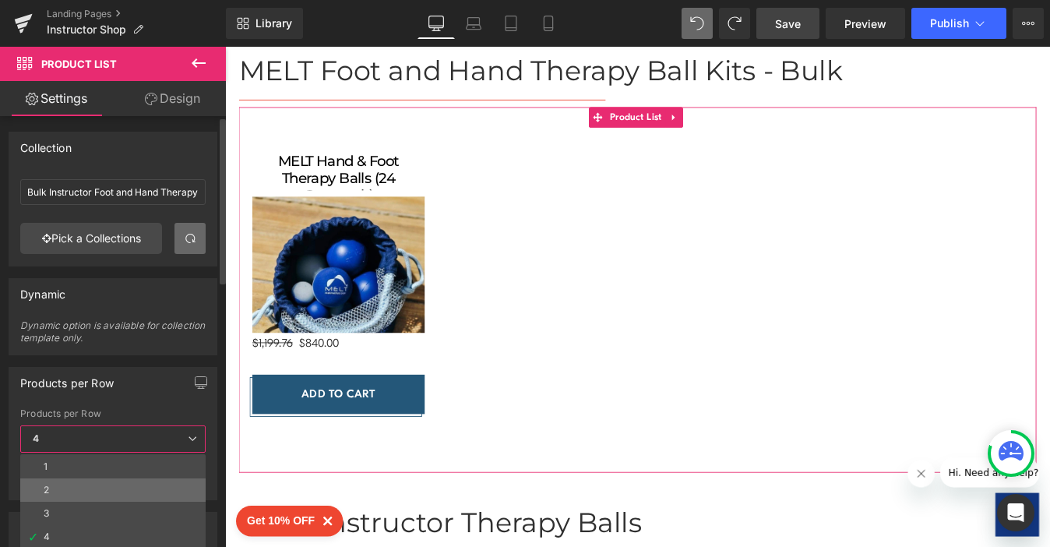
click at [88, 485] on li "2" at bounding box center [112, 489] width 185 height 23
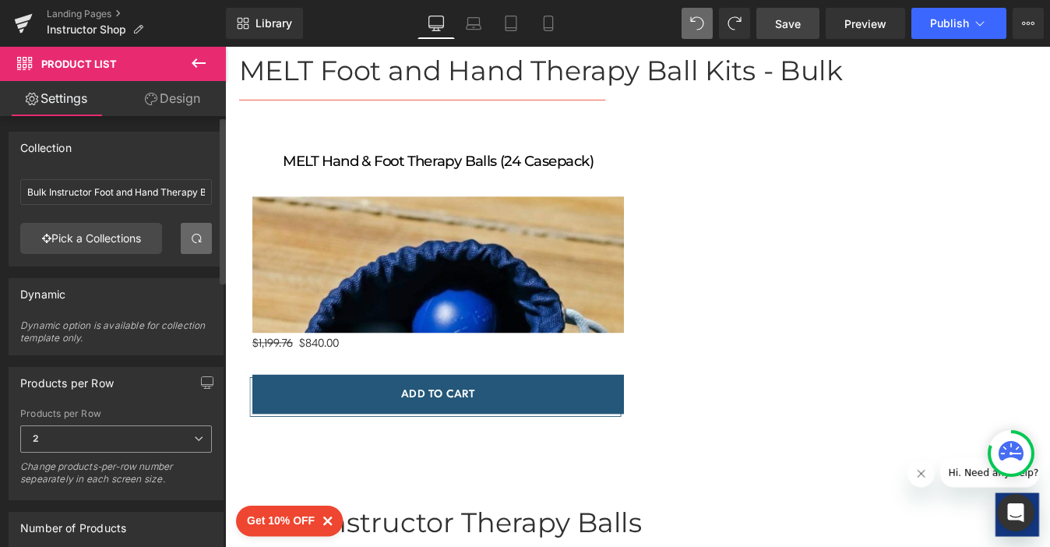
click at [194, 436] on icon at bounding box center [198, 438] width 9 height 9
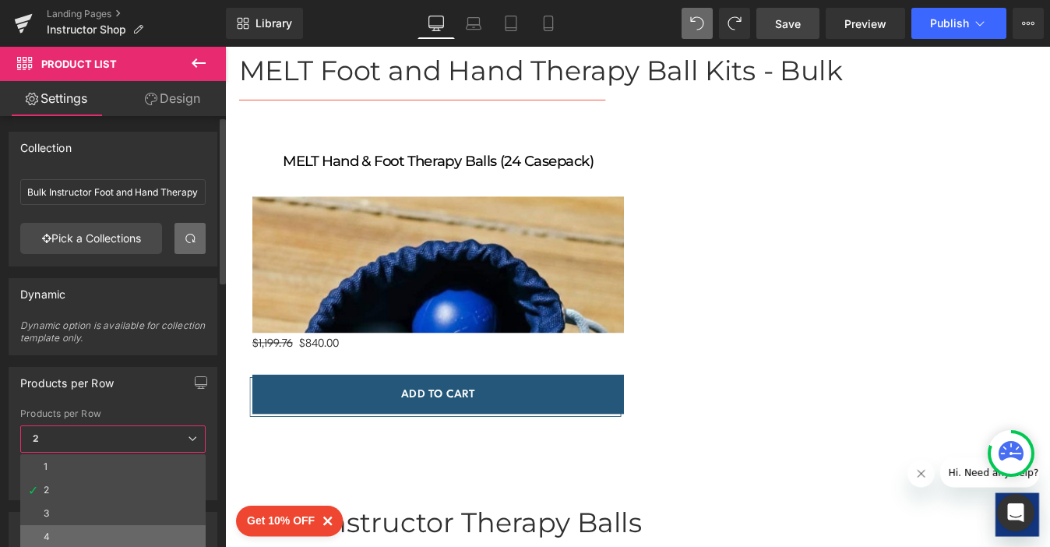
click at [131, 528] on li "4" at bounding box center [112, 536] width 185 height 23
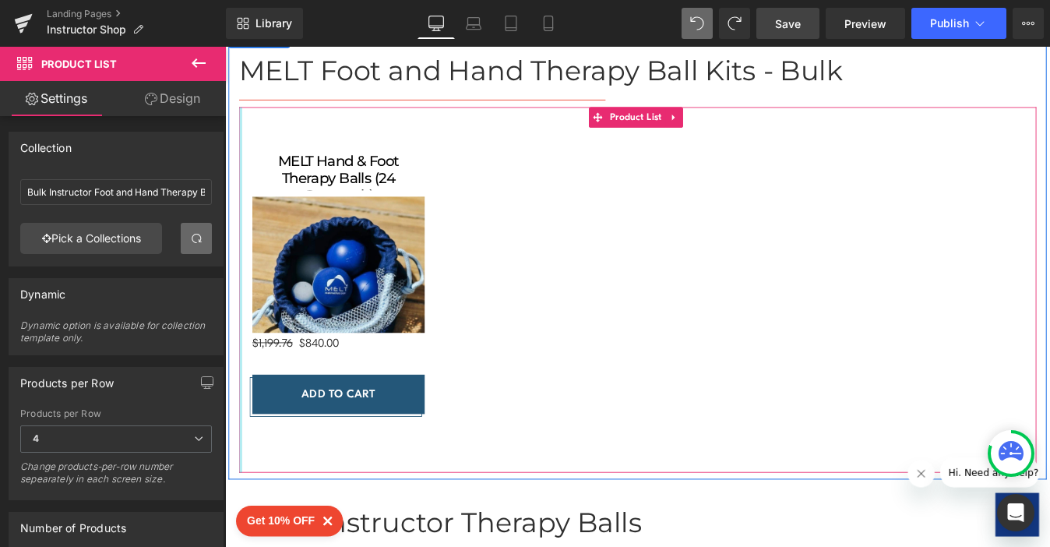
click at [241, 413] on div at bounding box center [243, 324] width 4 height 417
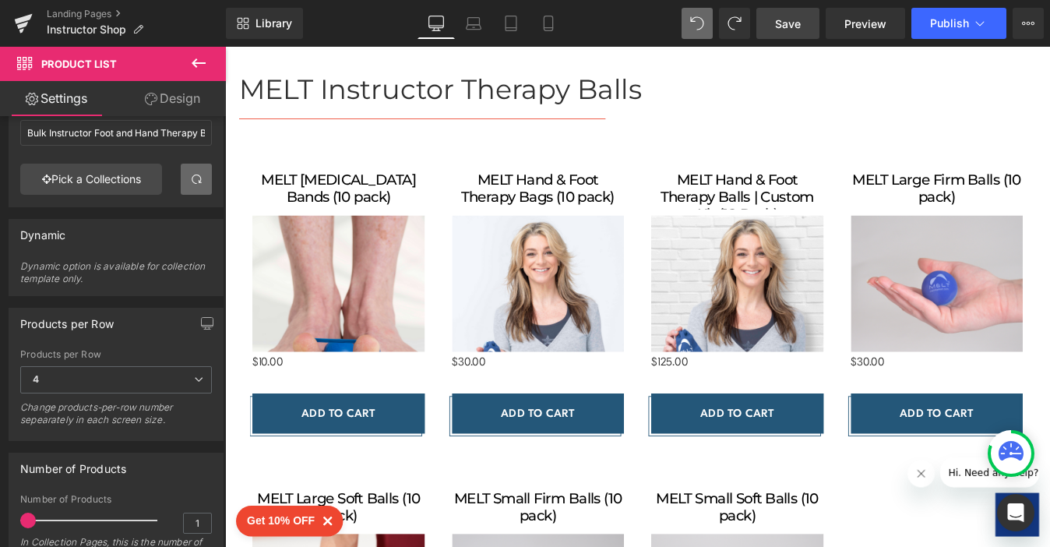
scroll to position [62, 0]
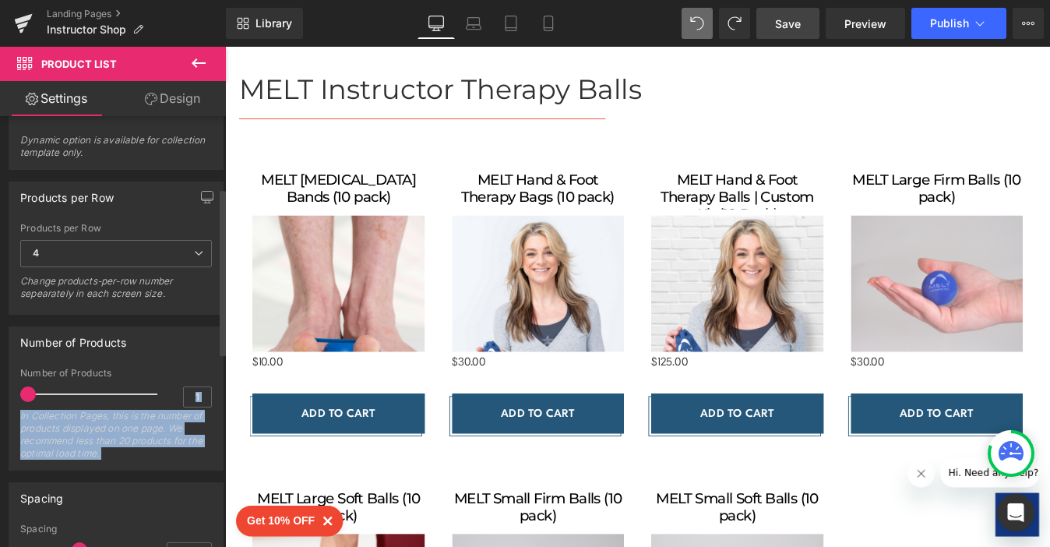
drag, startPoint x: 194, startPoint y: 389, endPoint x: 195, endPoint y: 349, distance: 39.7
click at [195, 349] on div "Collection Bulk Instructor Foot and Hand Therapy Balls Bulk Instructor Foot and…" at bounding box center [116, 468] width 233 height 1074
type input "5"
drag, startPoint x: 32, startPoint y: 392, endPoint x: 49, endPoint y: 393, distance: 17.1
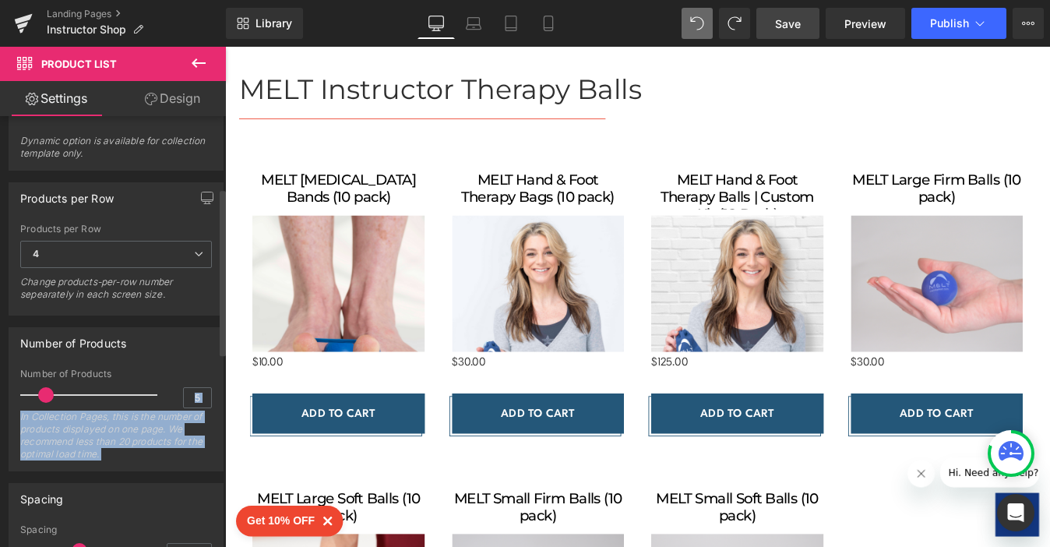
click at [49, 393] on span at bounding box center [46, 395] width 16 height 16
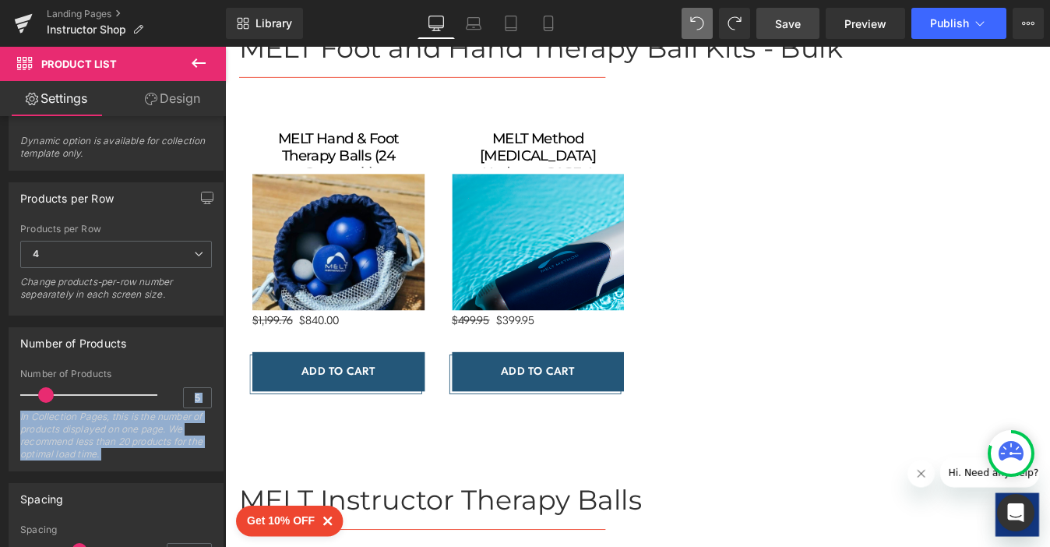
scroll to position [1441, 0]
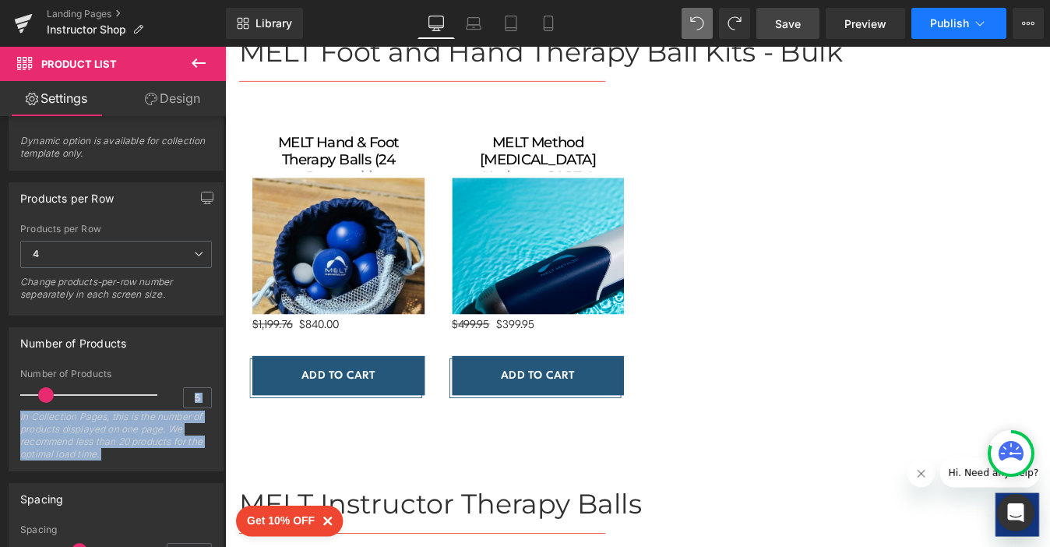
click at [934, 24] on span "Publish" at bounding box center [949, 23] width 39 height 12
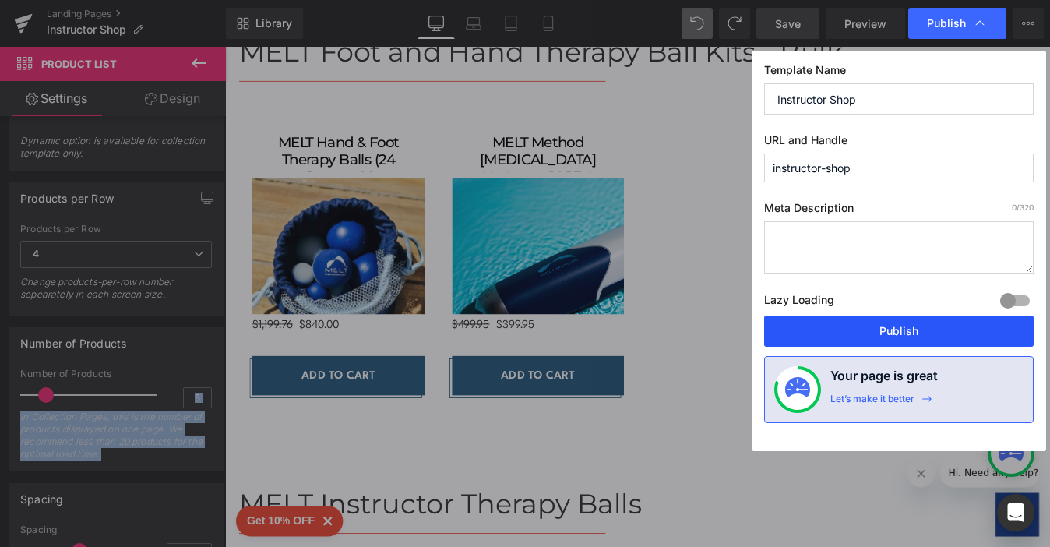
click at [878, 332] on button "Publish" at bounding box center [898, 330] width 269 height 31
